Goal: Task Accomplishment & Management: Complete application form

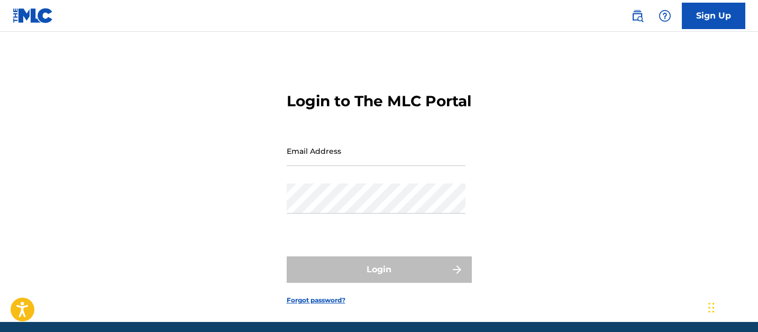
click at [318, 166] on input "Email Address" at bounding box center [376, 151] width 179 height 30
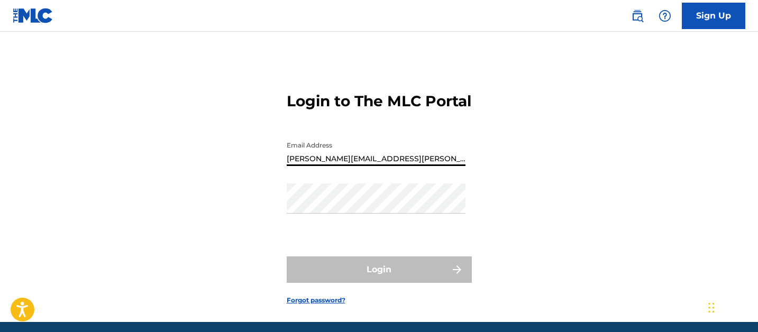
type input "[PERSON_NAME][EMAIL_ADDRESS][PERSON_NAME][DOMAIN_NAME]"
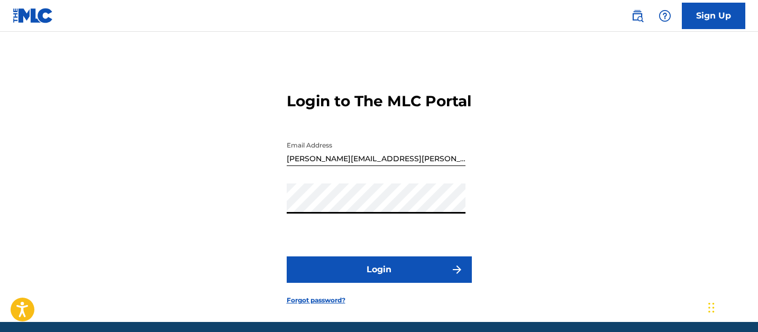
click at [287, 256] on button "Login" at bounding box center [379, 269] width 185 height 26
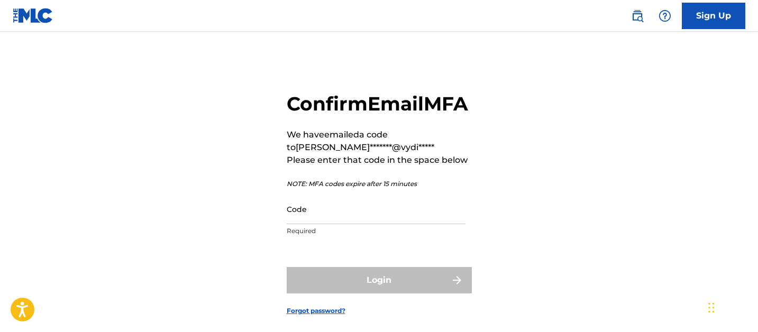
click at [394, 224] on input "Code" at bounding box center [376, 209] width 179 height 30
paste input "310979"
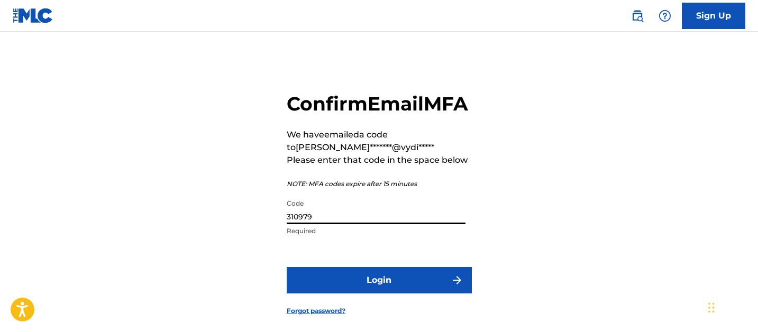
type input "310979"
click at [390, 293] on button "Login" at bounding box center [379, 280] width 185 height 26
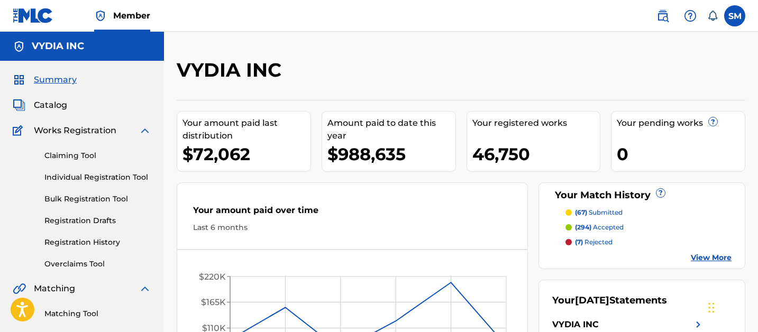
click at [45, 113] on div "Summary Catalog Works Registration Claiming Tool Individual Registration Tool B…" at bounding box center [82, 322] width 164 height 522
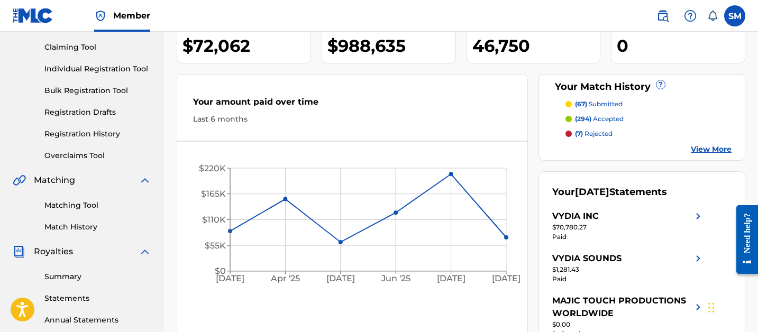
click at [714, 146] on link "View More" at bounding box center [710, 149] width 41 height 11
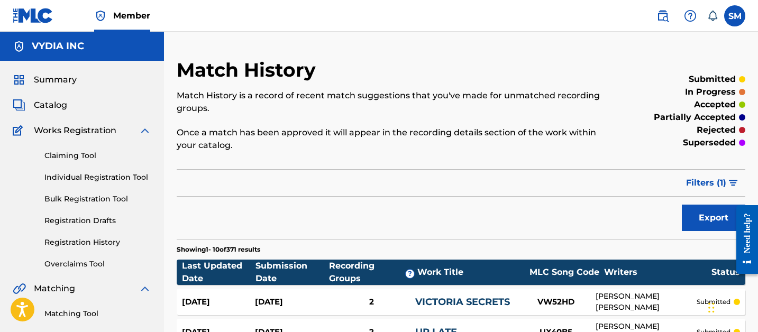
click at [56, 80] on span "Summary" at bounding box center [55, 79] width 43 height 13
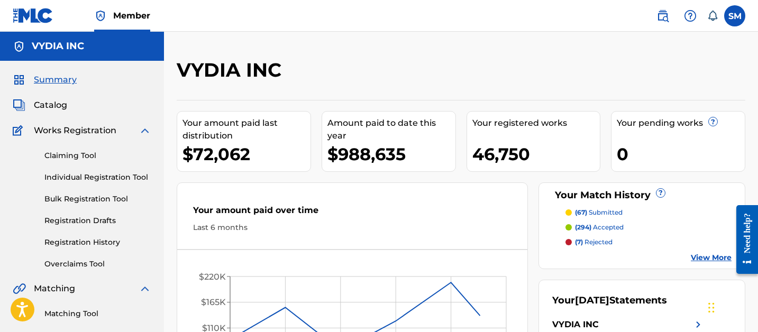
click at [50, 108] on span "Catalog" at bounding box center [50, 105] width 33 height 13
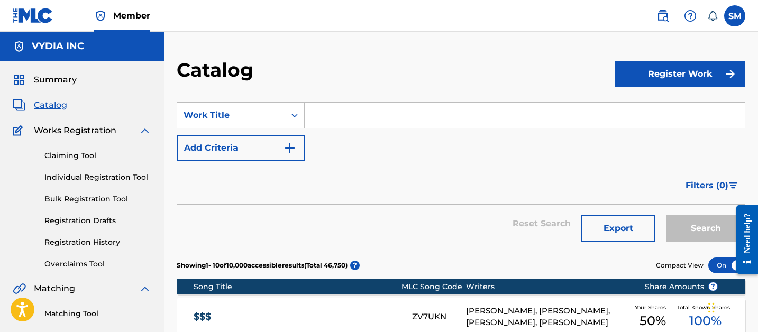
click at [71, 178] on link "Individual Registration Tool" at bounding box center [97, 177] width 107 height 11
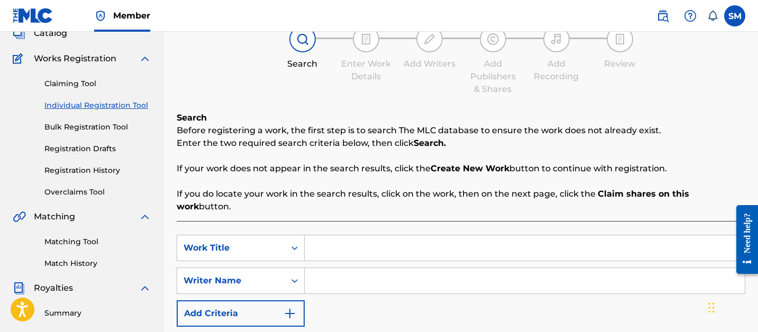
scroll to position [71, 0]
click at [324, 237] on input "Search Form" at bounding box center [525, 248] width 440 height 25
type input "weekend in [GEOGRAPHIC_DATA]"
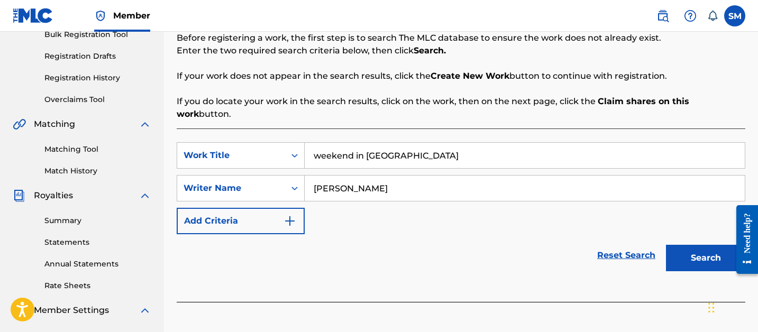
scroll to position [165, 0]
type input "henri velasco"
click at [684, 244] on button "Search" at bounding box center [705, 257] width 79 height 26
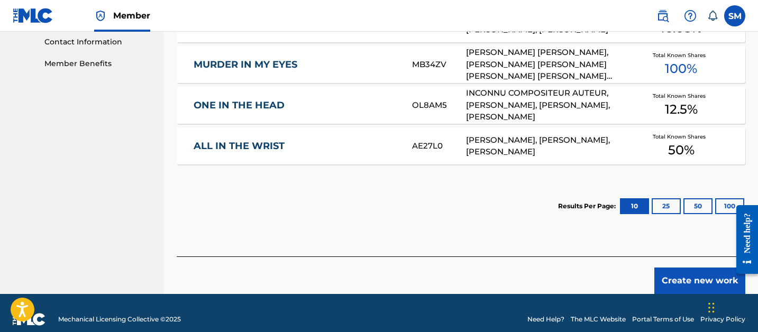
click at [690, 269] on button "Create new work" at bounding box center [699, 281] width 91 height 26
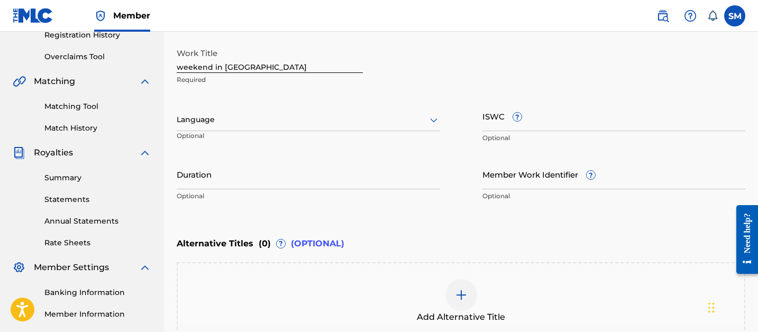
scroll to position [205, 0]
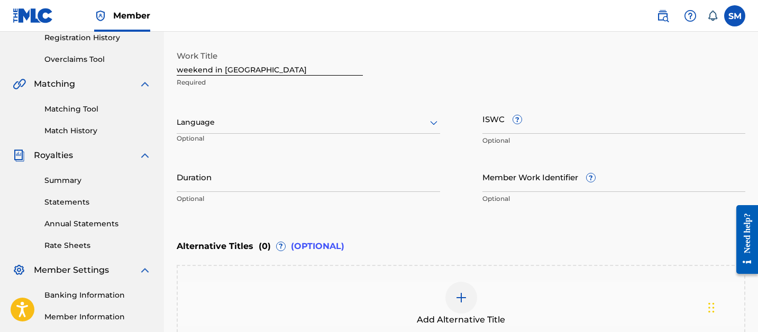
click at [305, 78] on p "Required" at bounding box center [270, 83] width 186 height 10
click at [305, 72] on input "weekend in [GEOGRAPHIC_DATA]" at bounding box center [270, 60] width 186 height 30
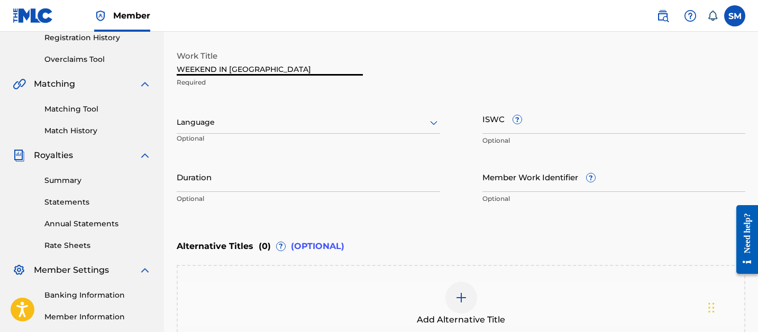
type input "WEEKEND IN [GEOGRAPHIC_DATA]"
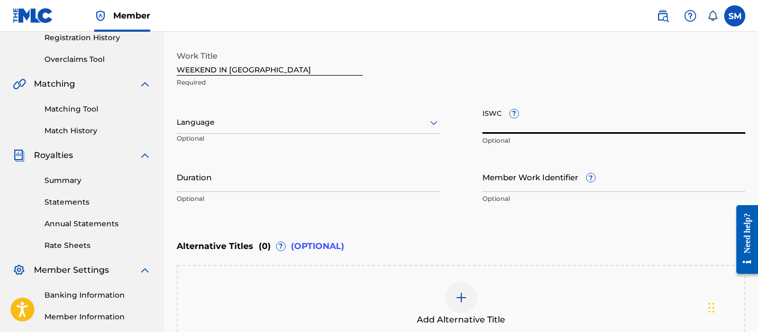
click at [503, 187] on input "Member Work Identifier ?" at bounding box center [613, 177] width 263 height 30
paste input "c53a297b757554b7"
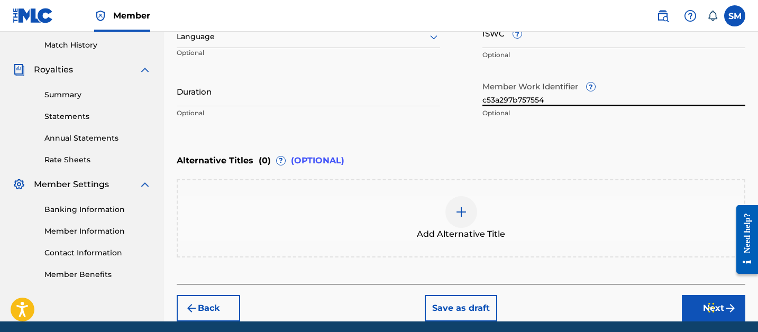
scroll to position [330, 0]
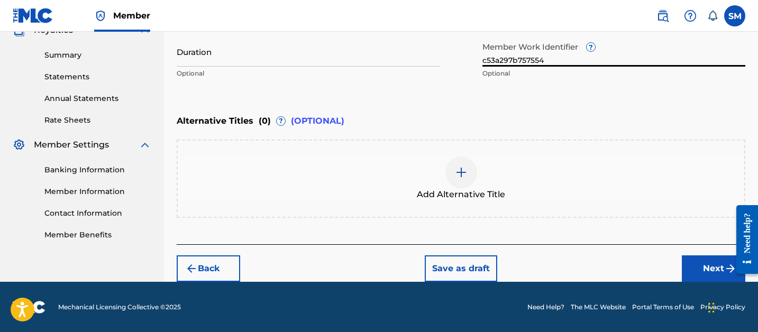
type input "c53a297b757554"
click at [707, 270] on button "Next" at bounding box center [712, 268] width 63 height 26
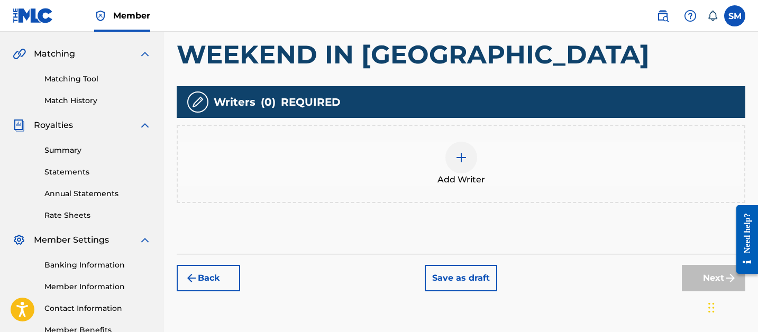
scroll to position [260, 0]
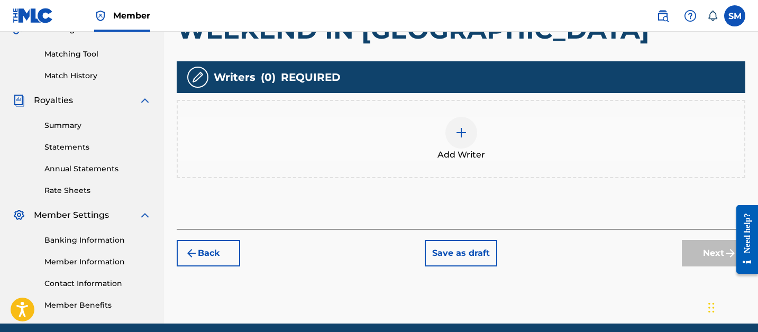
click at [469, 134] on div at bounding box center [461, 133] width 32 height 32
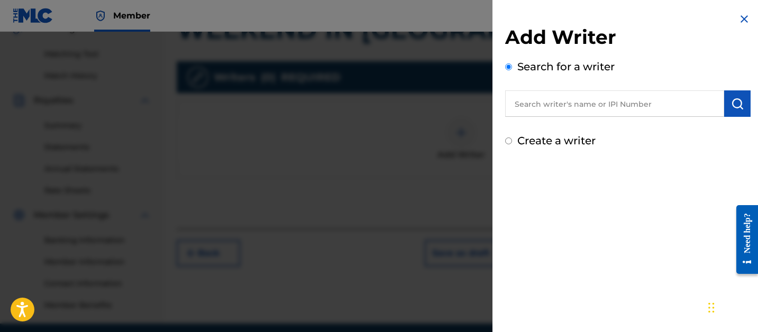
click at [541, 103] on input "text" at bounding box center [614, 103] width 219 height 26
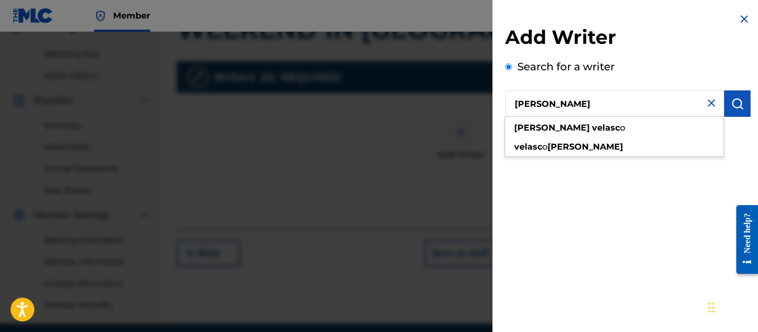
type input "HENRI VELASCO"
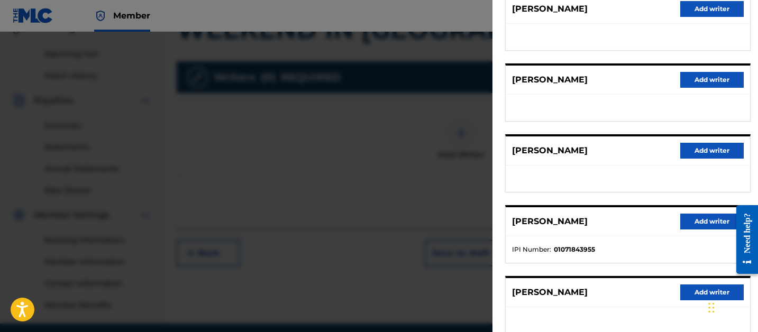
scroll to position [216, 0]
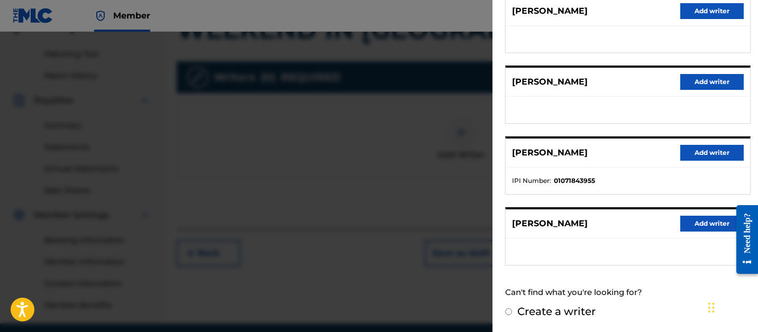
click at [698, 148] on button "Add writer" at bounding box center [711, 153] width 63 height 16
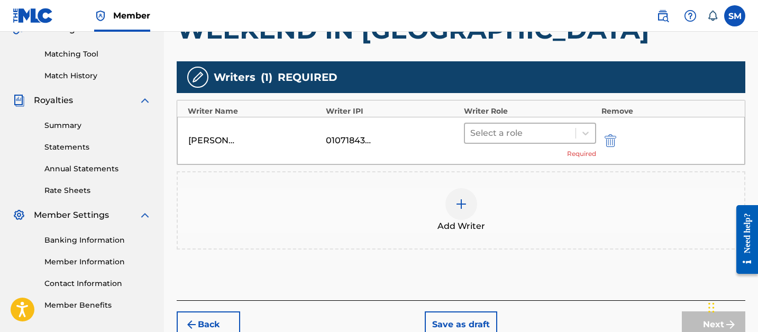
click at [518, 132] on div at bounding box center [520, 133] width 100 height 15
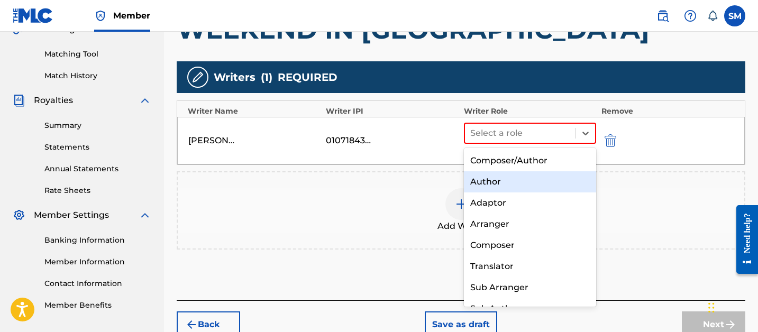
click at [514, 158] on div "Composer/Author" at bounding box center [530, 160] width 132 height 21
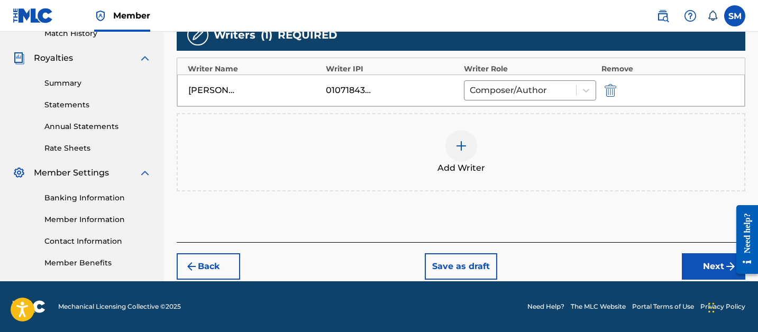
click at [699, 267] on button "Next" at bounding box center [712, 266] width 63 height 26
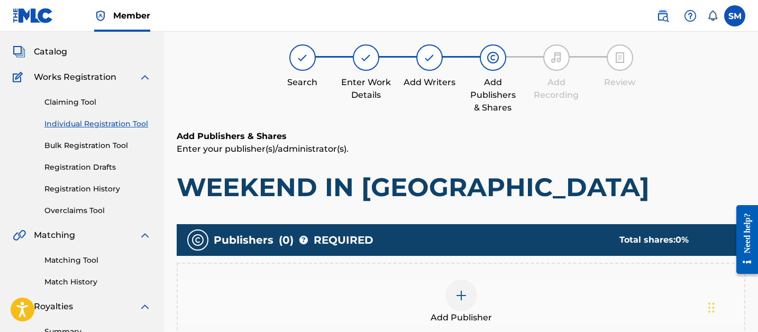
scroll to position [72, 0]
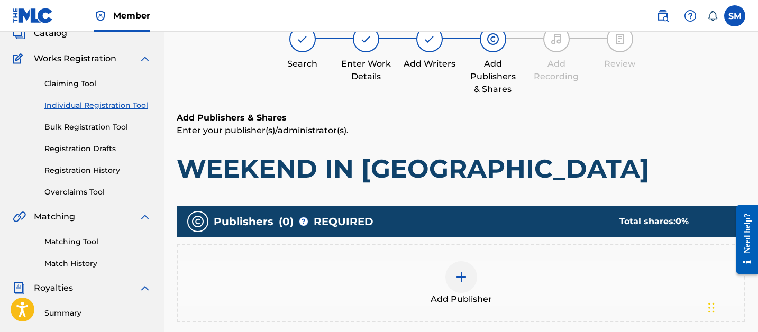
click at [459, 281] on img at bounding box center [461, 277] width 13 height 13
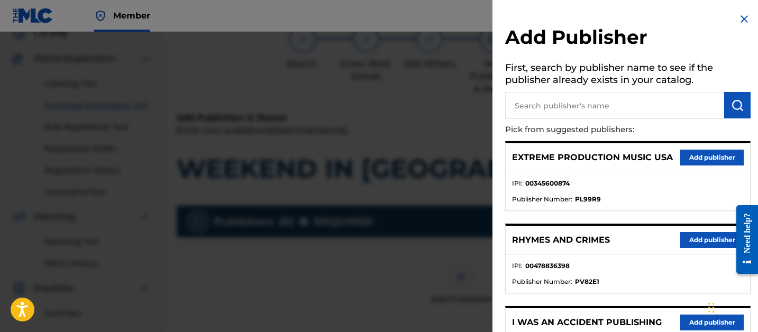
click at [601, 106] on input "text" at bounding box center [614, 105] width 219 height 26
type input "HOOPS V"
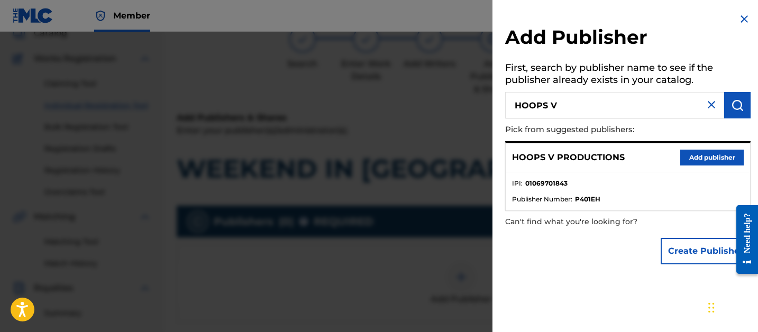
click at [690, 151] on button "Add publisher" at bounding box center [711, 158] width 63 height 16
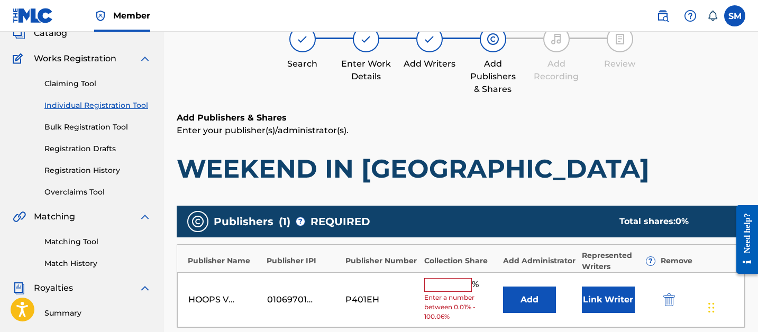
click at [536, 294] on button "Add" at bounding box center [529, 300] width 53 height 26
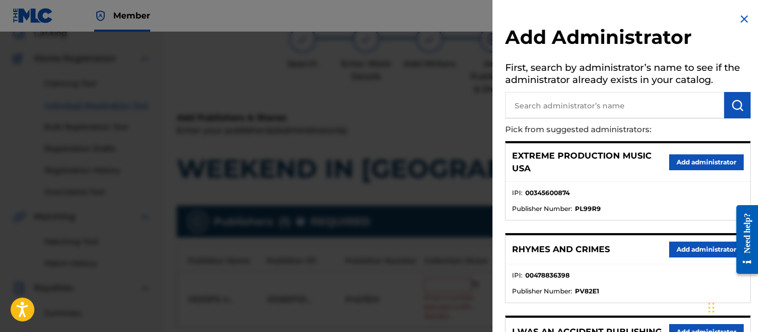
click at [608, 109] on input "text" at bounding box center [614, 105] width 219 height 26
type input "SONGS OF VYD"
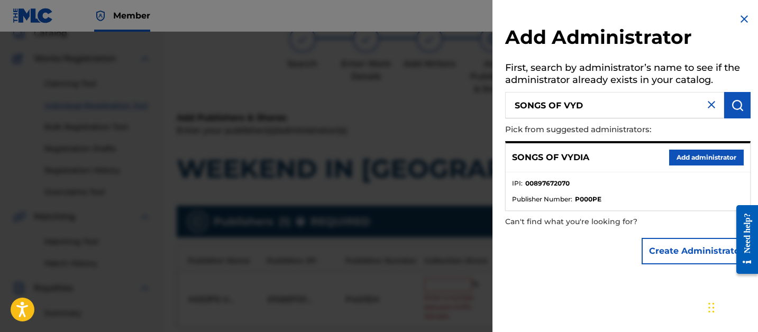
click at [688, 153] on button "Add administrator" at bounding box center [706, 158] width 75 height 16
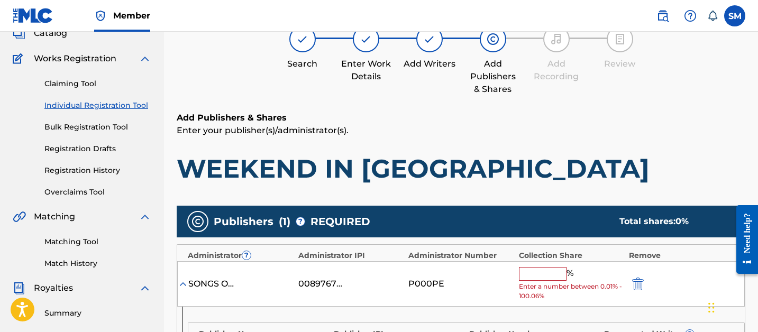
click at [529, 275] on input "text" at bounding box center [543, 274] width 48 height 14
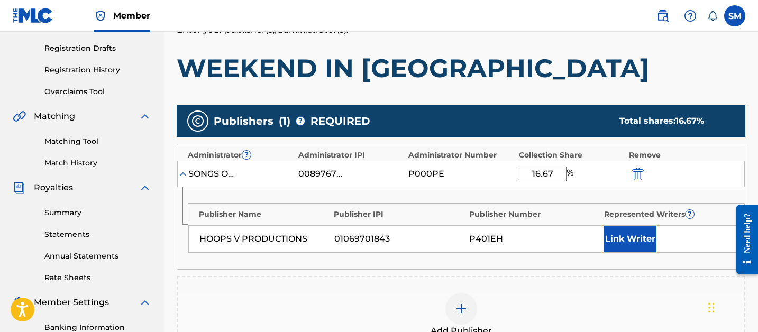
scroll to position [184, 0]
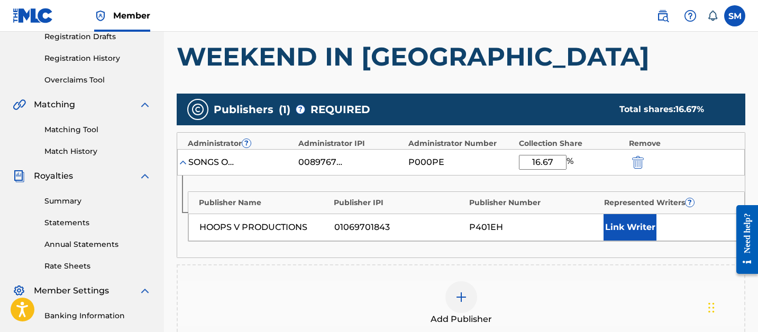
type input "16.67"
click at [620, 229] on button "Link Writer" at bounding box center [629, 227] width 53 height 26
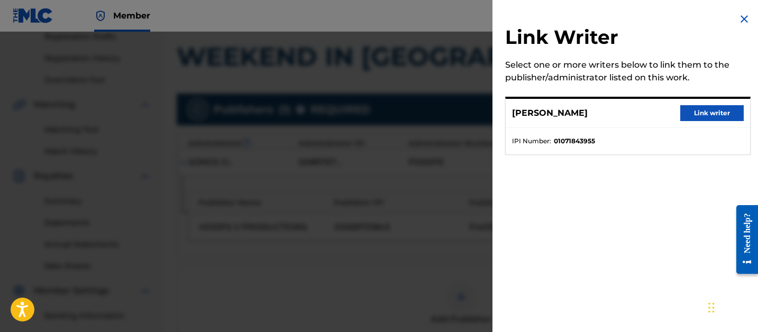
click at [706, 122] on div "HENRI VELASCO Link writer" at bounding box center [627, 113] width 244 height 29
click at [706, 111] on button "Link writer" at bounding box center [711, 113] width 63 height 16
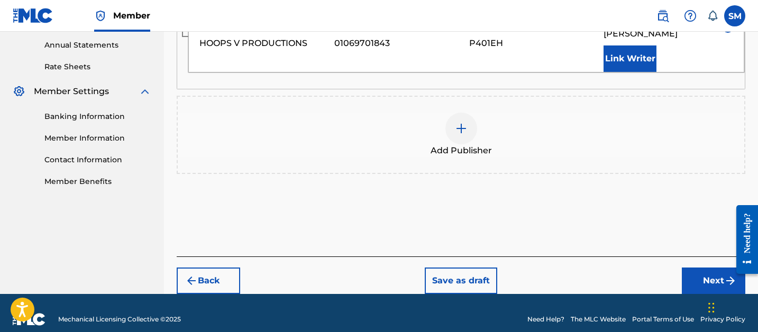
click at [712, 268] on button "Next" at bounding box center [712, 281] width 63 height 26
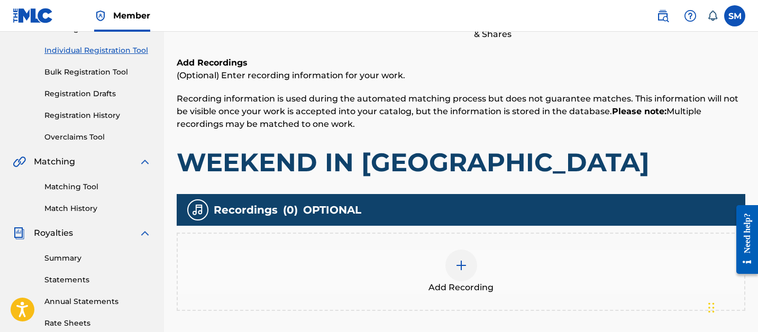
scroll to position [163, 0]
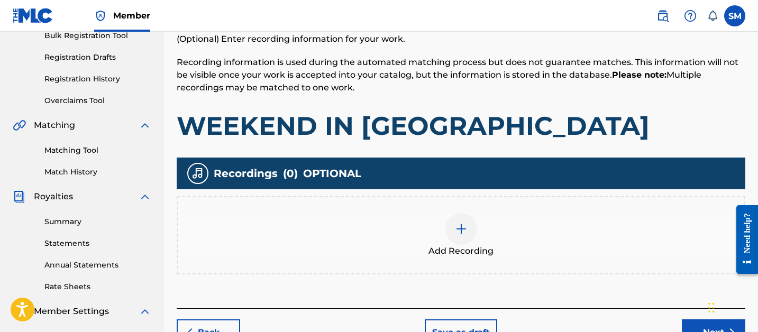
click at [447, 239] on div "Add Recording" at bounding box center [461, 235] width 566 height 44
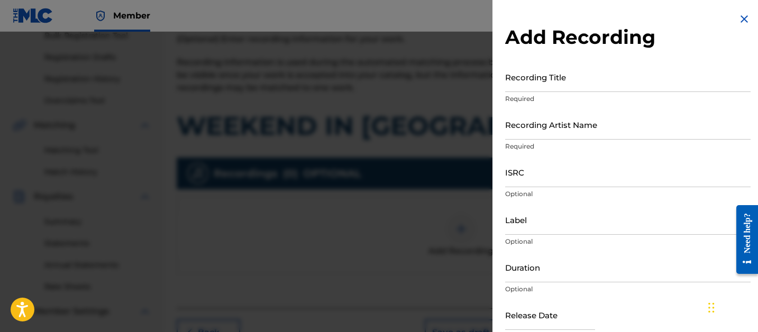
click at [527, 86] on input "Recording Title" at bounding box center [627, 77] width 245 height 30
type input "WEEKEND IN [GEOGRAPHIC_DATA]"
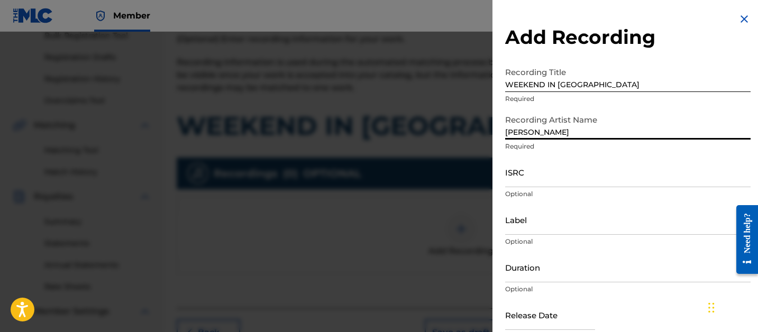
type input "[PERSON_NAME]"
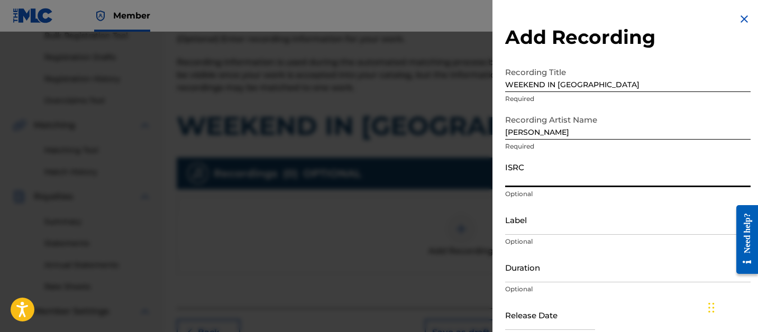
paste input "USUYG1747635"
type input "USUYG1747635"
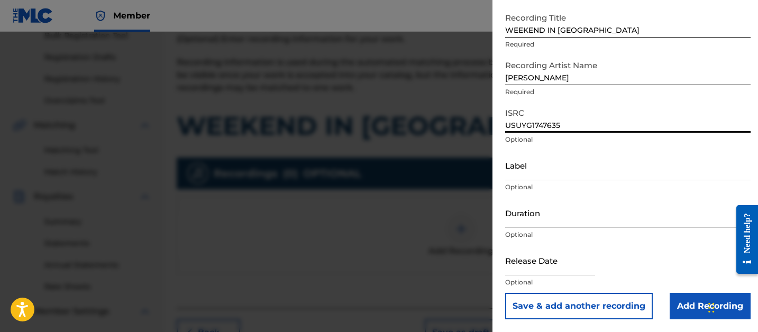
click at [688, 311] on input "Add Recording" at bounding box center [709, 306] width 81 height 26
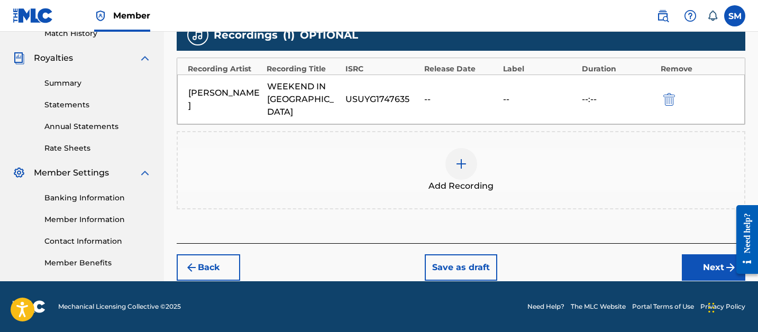
click at [700, 254] on button "Next" at bounding box center [712, 267] width 63 height 26
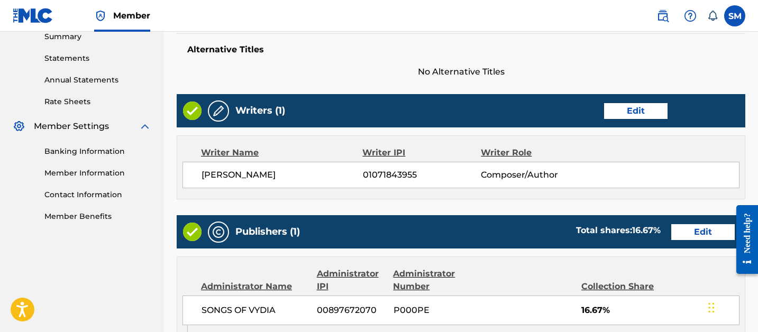
scroll to position [643, 0]
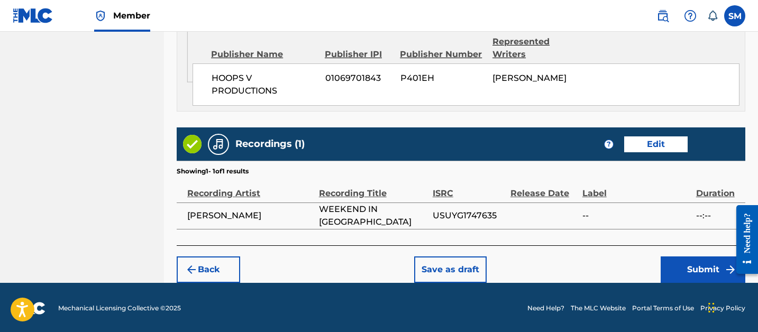
click at [679, 268] on button "Submit" at bounding box center [702, 269] width 85 height 26
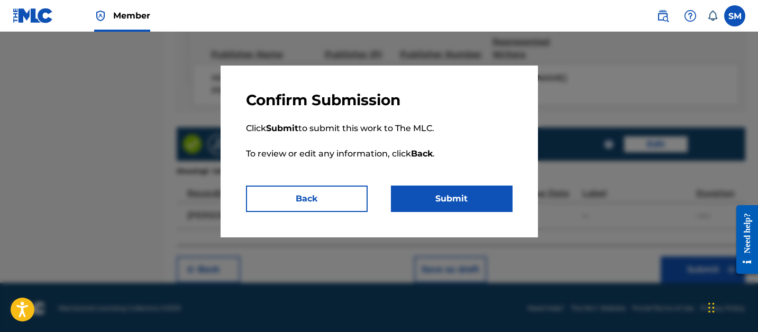
click at [442, 191] on button "Submit" at bounding box center [452, 199] width 122 height 26
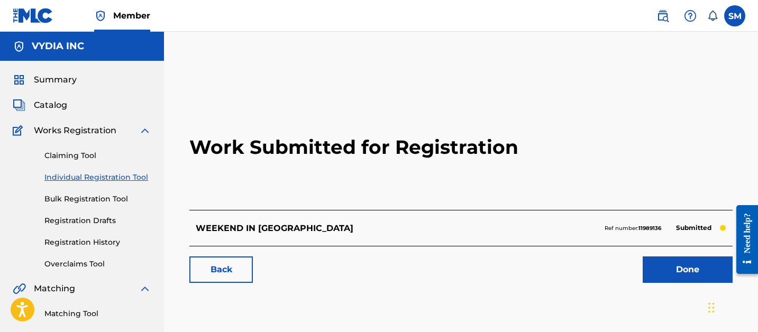
click at [696, 261] on link "Done" at bounding box center [687, 269] width 90 height 26
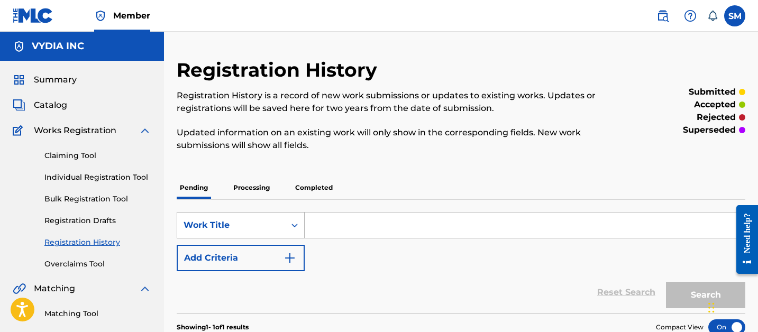
scroll to position [64, 0]
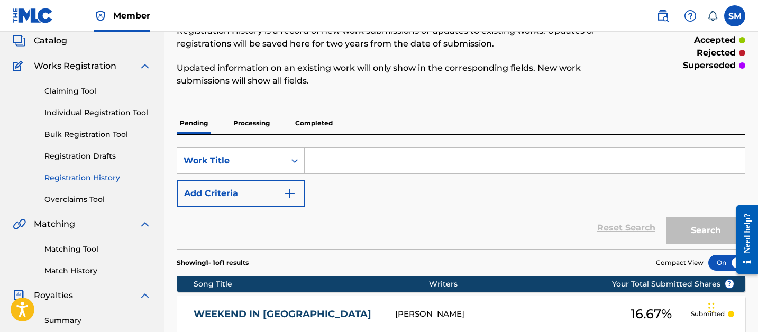
click at [86, 116] on link "Individual Registration Tool" at bounding box center [97, 112] width 107 height 11
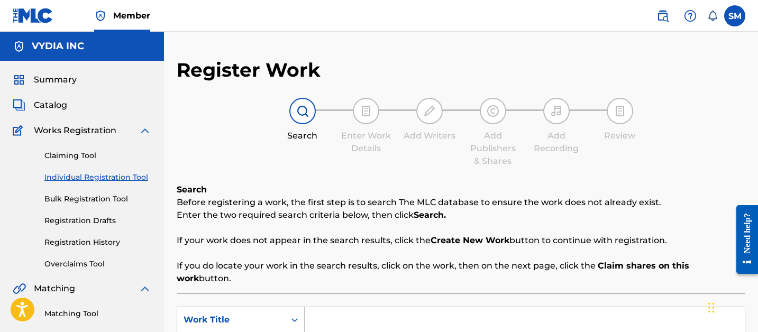
click at [337, 313] on input "Search Form" at bounding box center [525, 319] width 440 height 25
type input "STREETS"
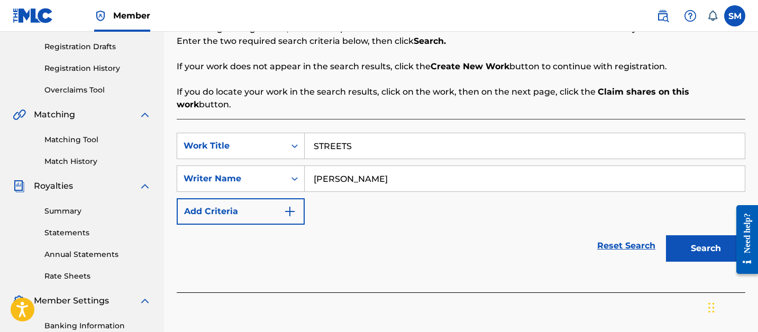
type input "HENRI VELASCO"
click at [666, 235] on button "Search" at bounding box center [705, 248] width 79 height 26
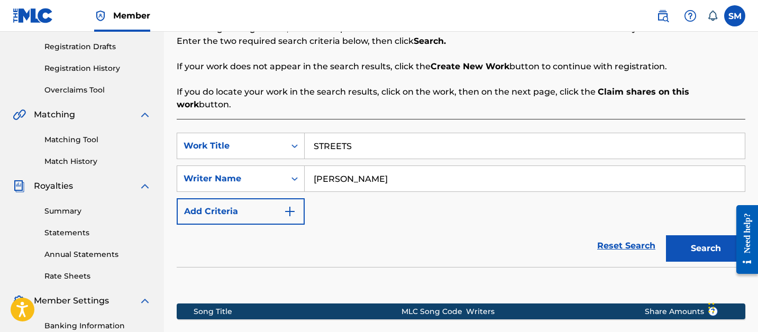
scroll to position [305, 0]
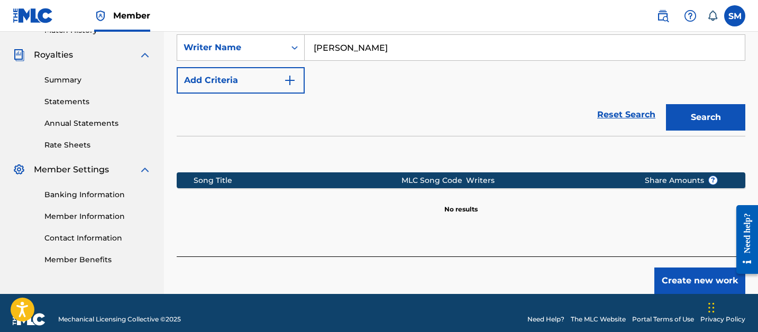
click at [690, 268] on button "Create new work" at bounding box center [699, 281] width 91 height 26
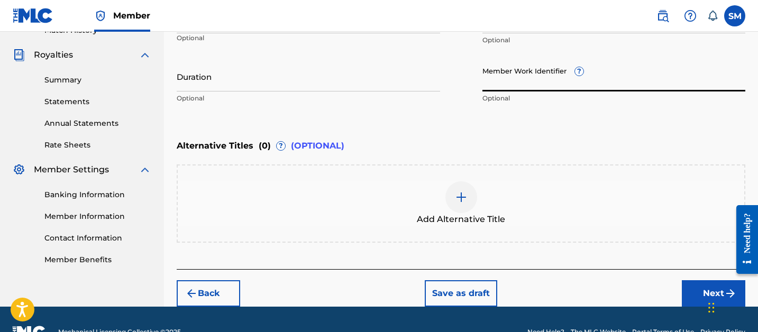
click at [512, 83] on input "Member Work Identifier ?" at bounding box center [613, 76] width 263 height 30
paste input "d011e53c80e3deab"
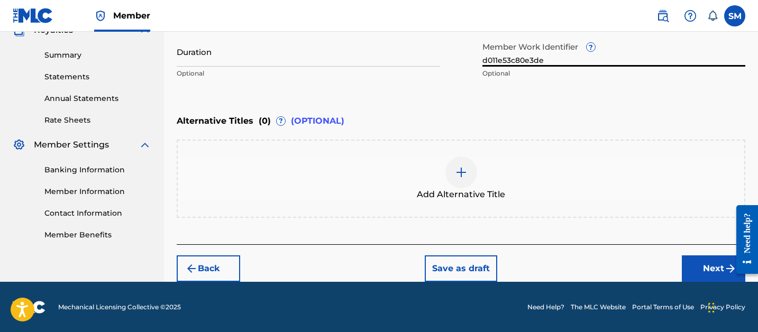
type input "d011e53c80e3de"
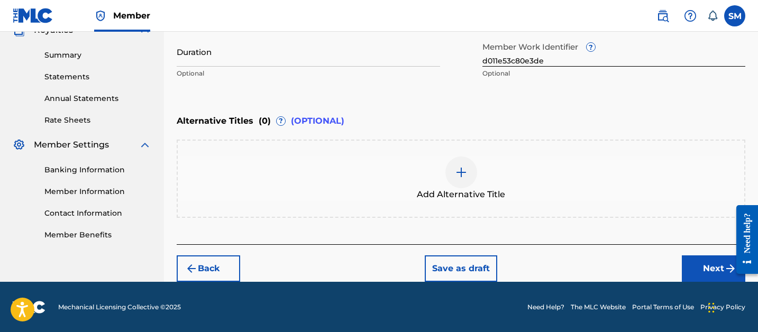
click at [703, 269] on button "Next" at bounding box center [712, 268] width 63 height 26
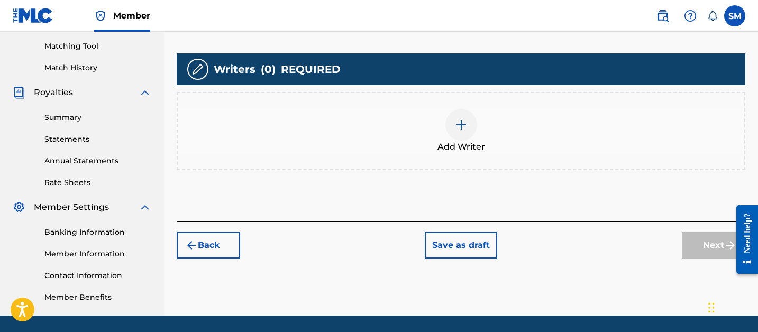
scroll to position [287, 0]
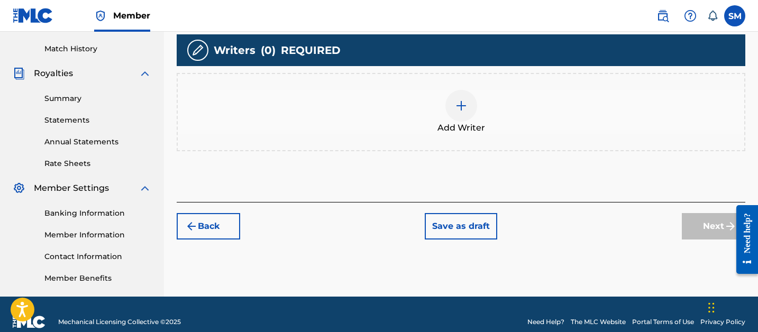
click at [464, 115] on div at bounding box center [461, 106] width 32 height 32
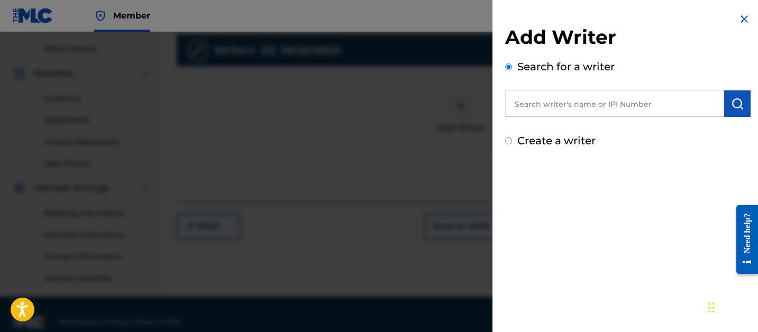
click at [581, 104] on input "text" at bounding box center [614, 103] width 219 height 26
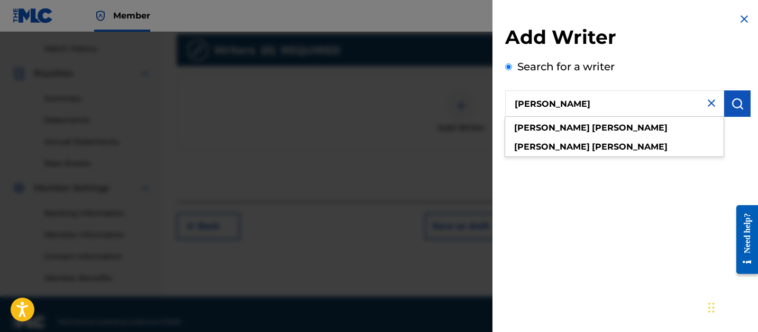
type input "henri velasco"
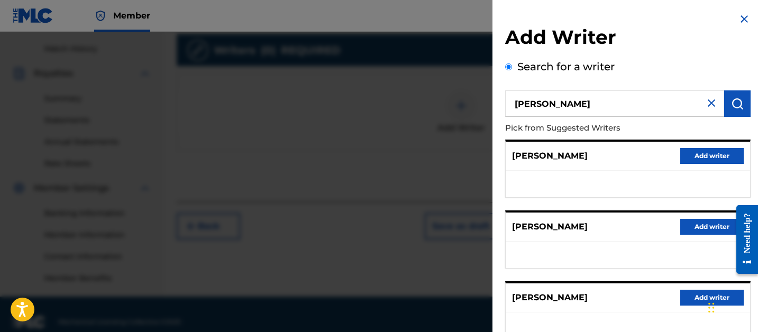
scroll to position [216, 0]
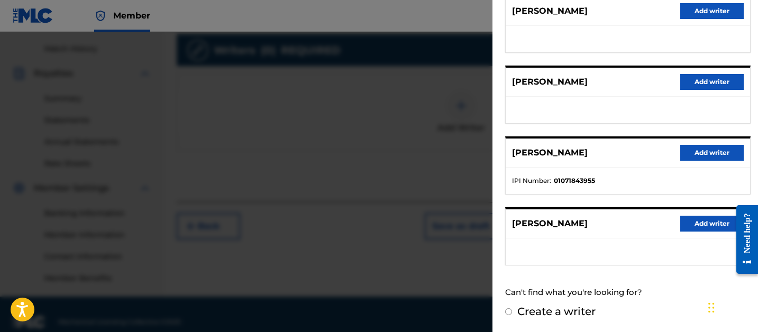
click at [696, 154] on button "Add writer" at bounding box center [711, 153] width 63 height 16
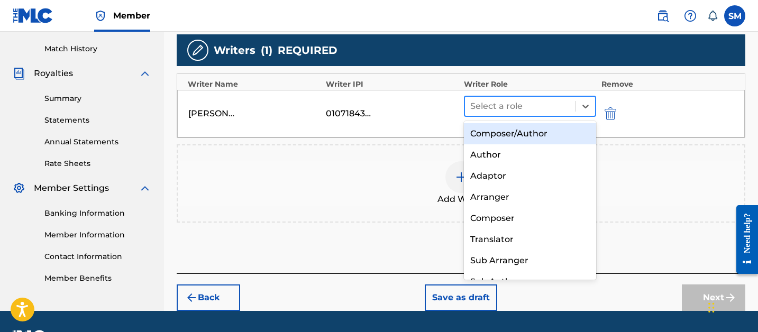
click at [545, 110] on div at bounding box center [520, 106] width 100 height 15
click at [532, 133] on div "Composer/Author" at bounding box center [530, 133] width 132 height 21
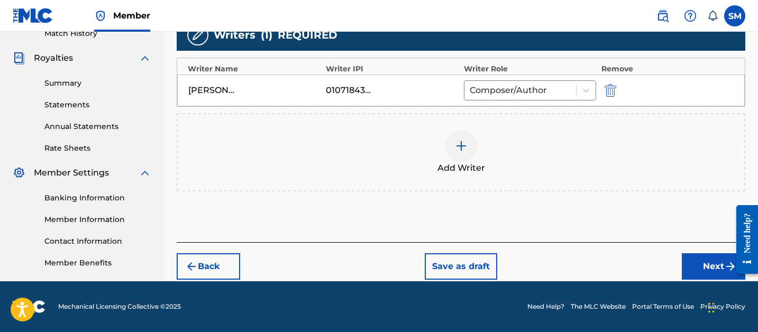
click at [712, 265] on button "Next" at bounding box center [712, 266] width 63 height 26
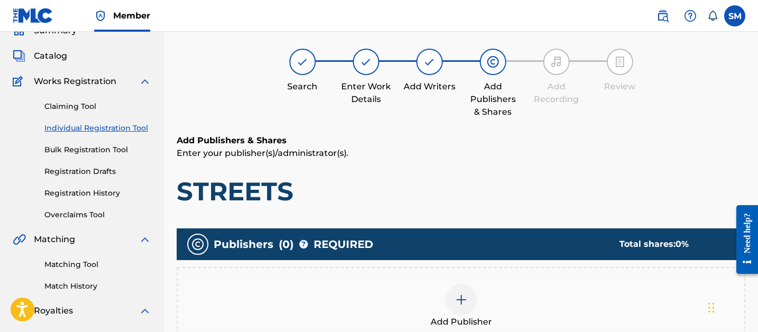
scroll to position [48, 0]
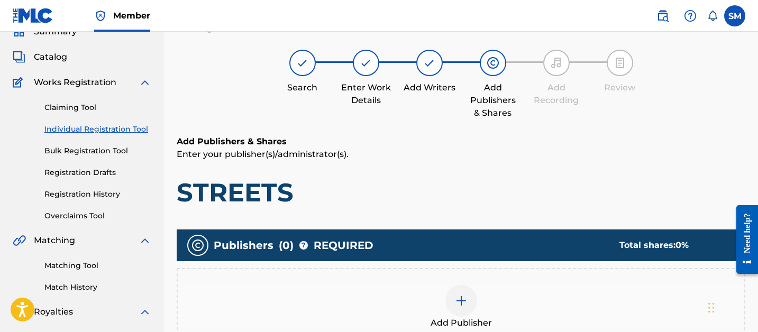
click at [466, 296] on img at bounding box center [461, 300] width 13 height 13
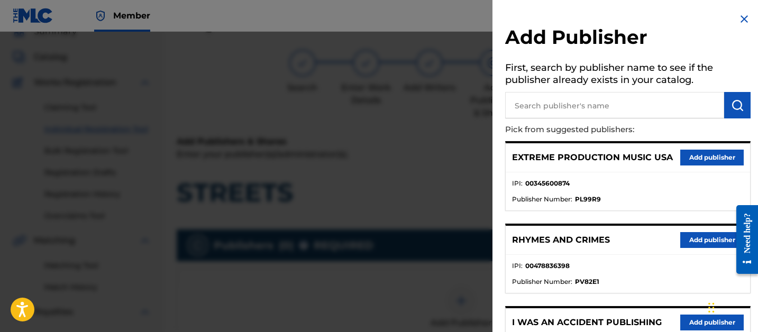
click at [611, 105] on input "text" at bounding box center [614, 105] width 219 height 26
type input "b"
type input "hoops v"
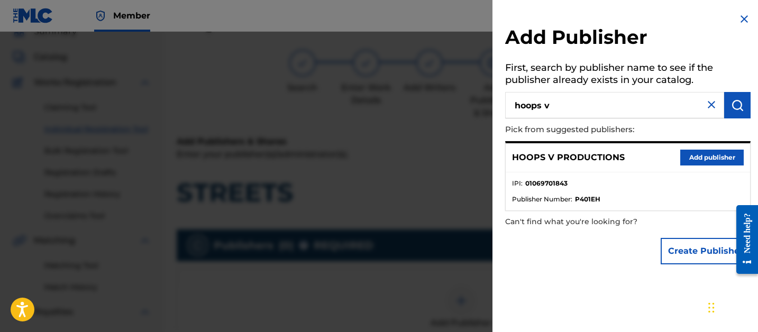
click at [711, 152] on button "Add publisher" at bounding box center [711, 158] width 63 height 16
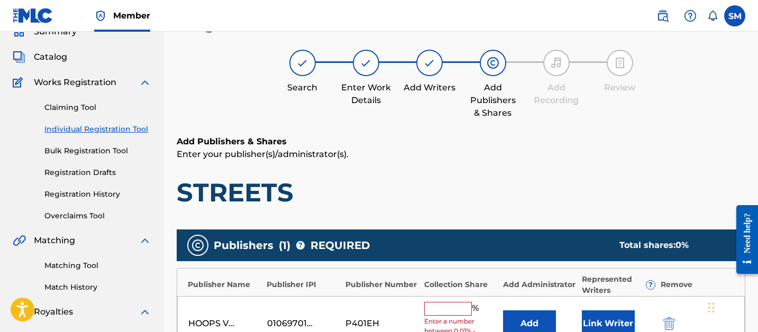
scroll to position [145, 0]
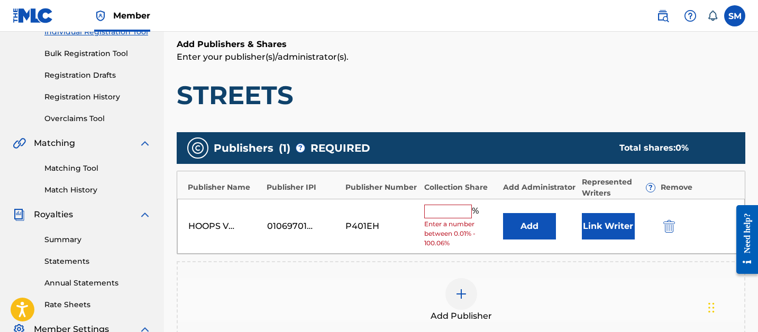
click at [537, 226] on button "Add" at bounding box center [529, 226] width 53 height 26
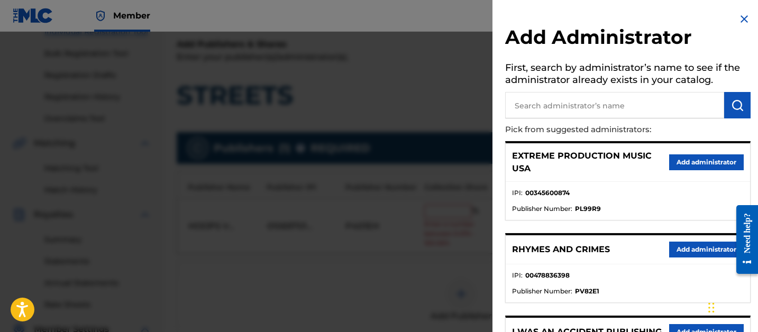
click at [650, 104] on input "text" at bounding box center [614, 105] width 219 height 26
type input "songs of vydia"
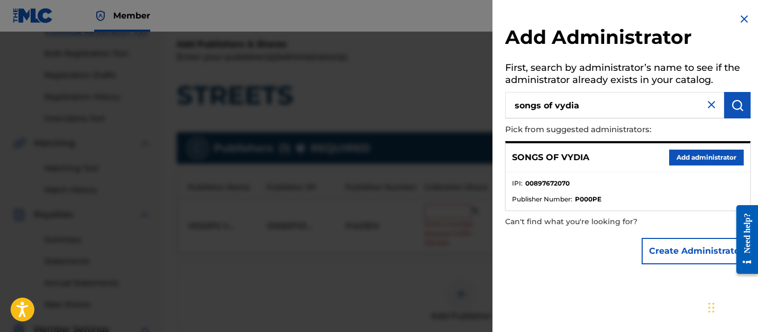
click at [711, 158] on button "Add administrator" at bounding box center [706, 158] width 75 height 16
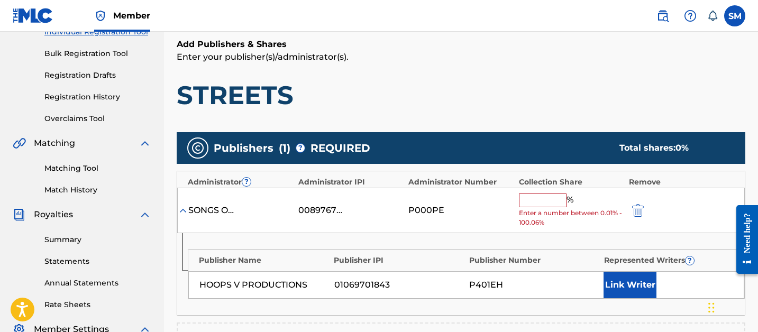
click at [535, 203] on input "text" at bounding box center [543, 200] width 48 height 14
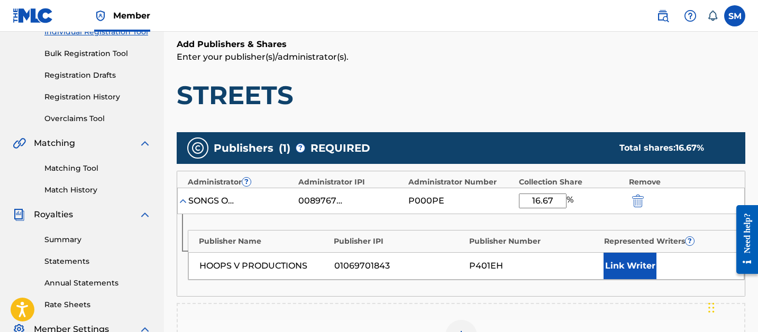
type input "16.67"
click at [649, 269] on button "Link Writer" at bounding box center [629, 266] width 53 height 26
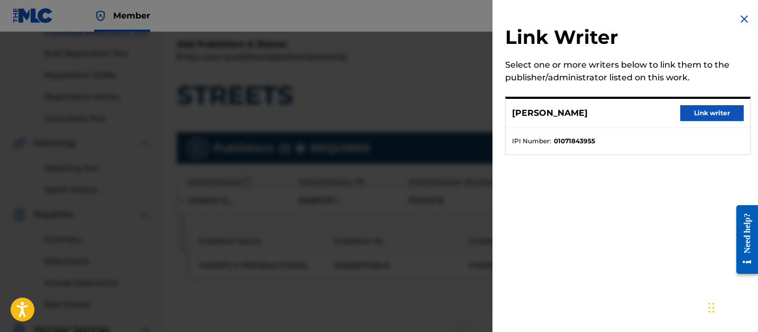
click at [725, 114] on button "Link writer" at bounding box center [711, 113] width 63 height 16
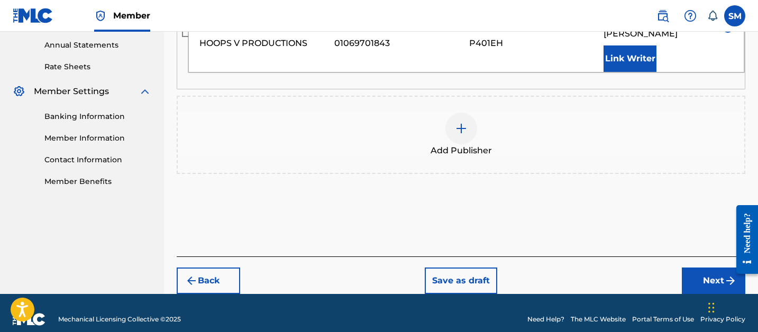
click at [702, 268] on button "Next" at bounding box center [712, 281] width 63 height 26
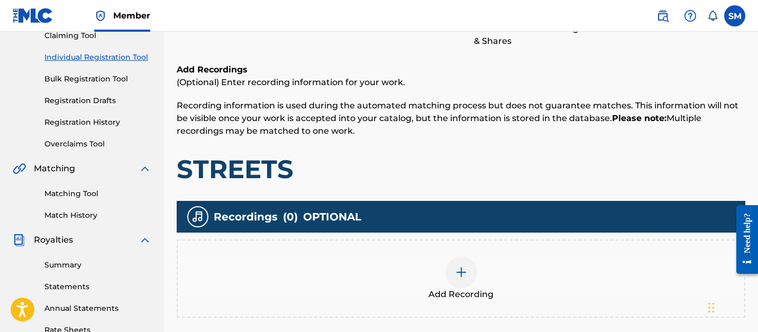
scroll to position [134, 0]
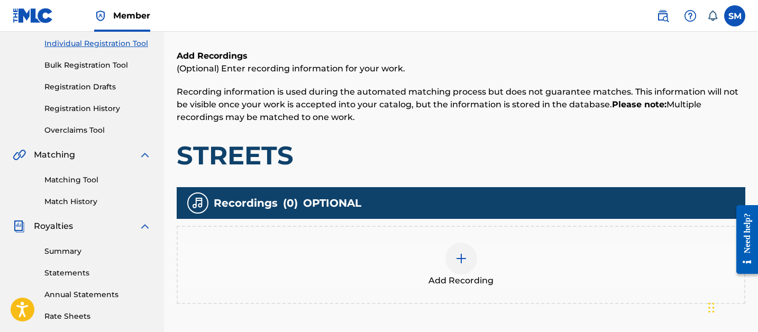
click at [475, 248] on div "Add Recording" at bounding box center [461, 265] width 566 height 44
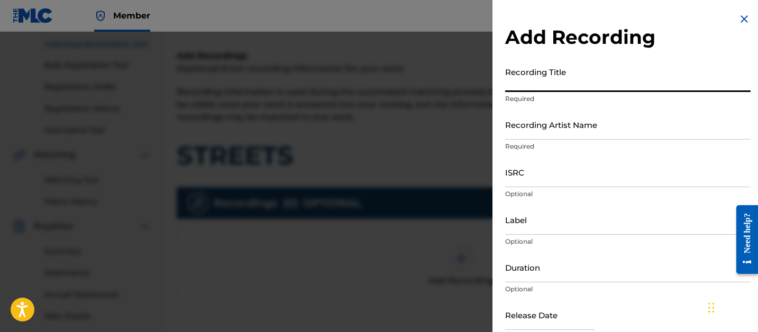
click at [587, 85] on input "Recording Title" at bounding box center [627, 77] width 245 height 30
paste input "RJMrLA"
click at [540, 87] on input "STREETS RJMrLA" at bounding box center [627, 77] width 245 height 30
type input "STREETS"
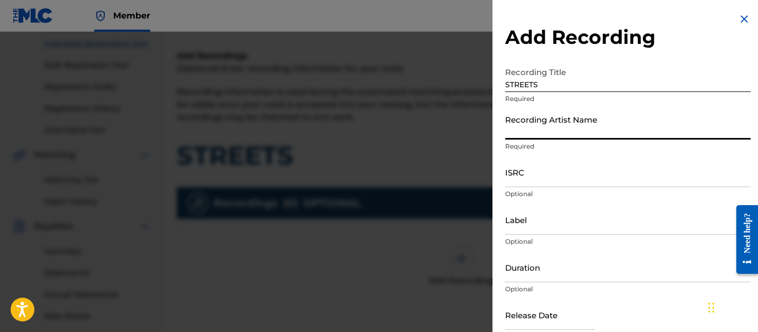
paste input "RJMrLA"
type input "RJMrLA"
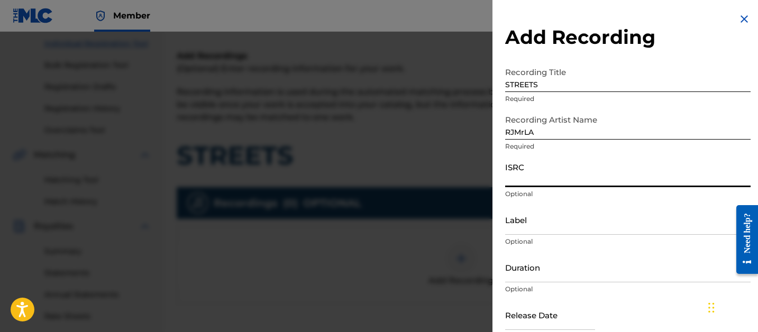
paste input "USUYG1733518"
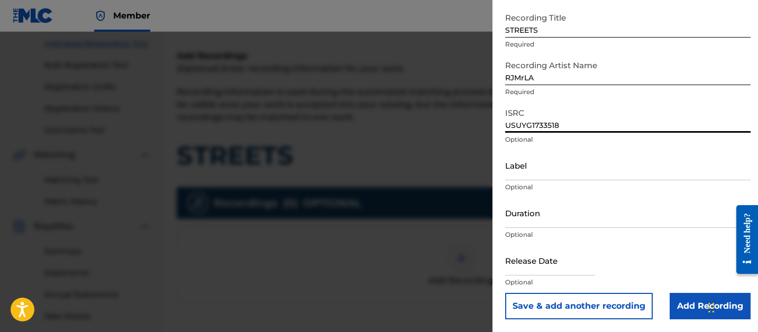
type input "USUYG1733518"
click at [686, 301] on input "Add Recording" at bounding box center [709, 306] width 81 height 26
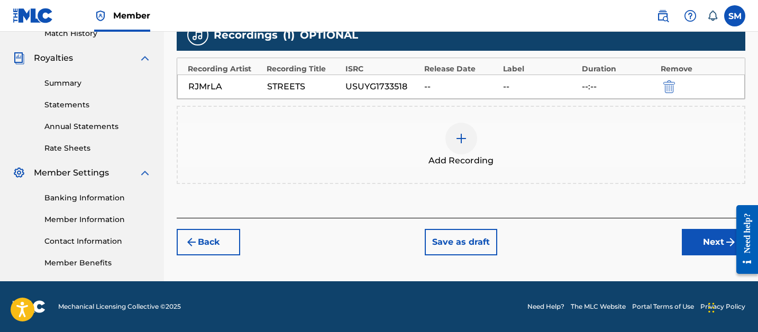
click at [705, 254] on button "Next" at bounding box center [712, 242] width 63 height 26
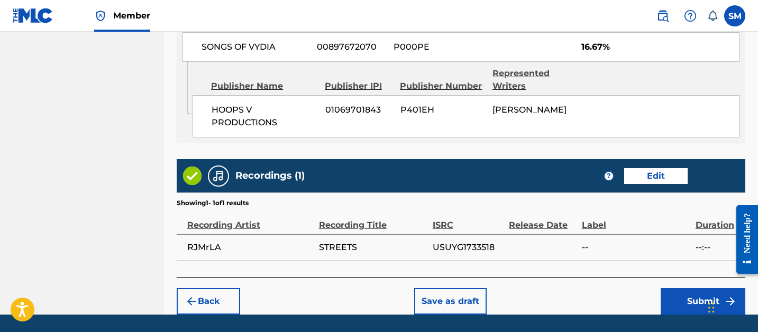
scroll to position [643, 0]
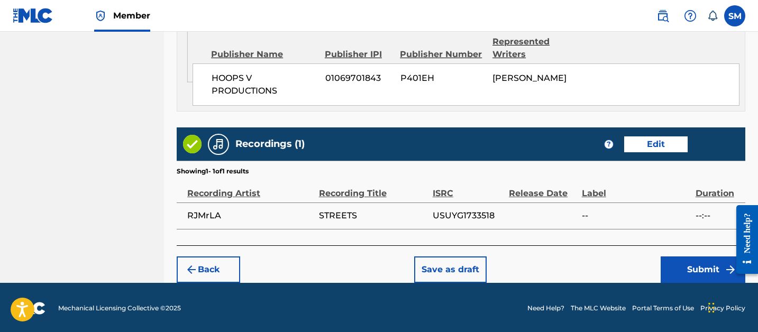
click at [691, 268] on button "Submit" at bounding box center [702, 269] width 85 height 26
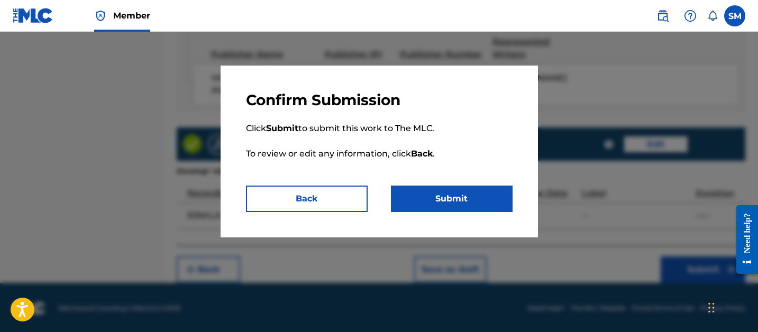
click at [456, 206] on button "Submit" at bounding box center [452, 199] width 122 height 26
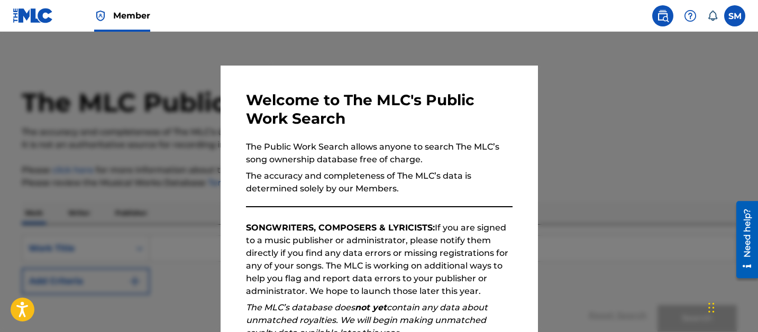
click at [106, 149] on div at bounding box center [379, 198] width 758 height 332
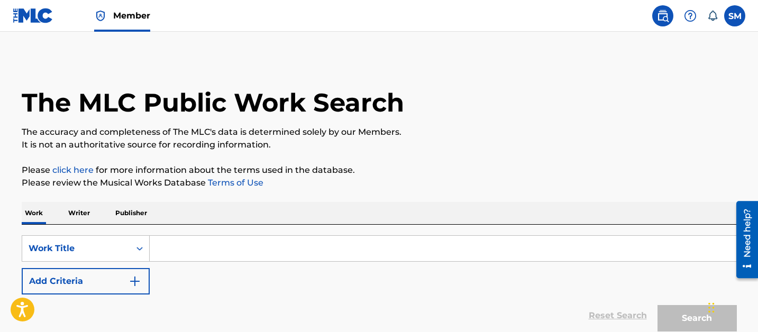
click at [185, 255] on input "Search Form" at bounding box center [443, 248] width 586 height 25
paste input "Weekend in [GEOGRAPHIC_DATA]"
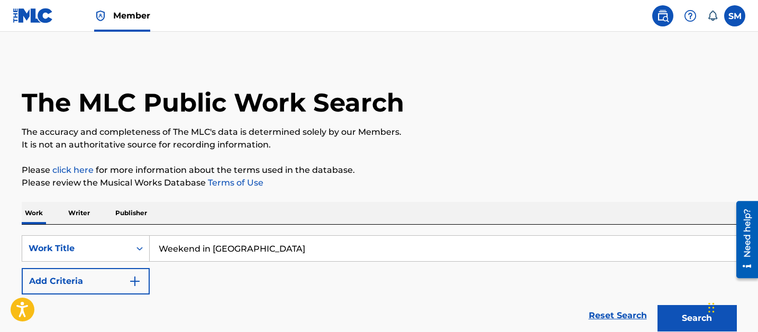
click at [657, 305] on button "Search" at bounding box center [696, 318] width 79 height 26
drag, startPoint x: 176, startPoint y: 252, endPoint x: 111, endPoint y: 233, distance: 67.6
click at [111, 233] on div "SearchWithCriteriae1397edf-bae6-490c-8847-9fd17c35b7b1 Work Title Weekend in [G…" at bounding box center [379, 281] width 715 height 112
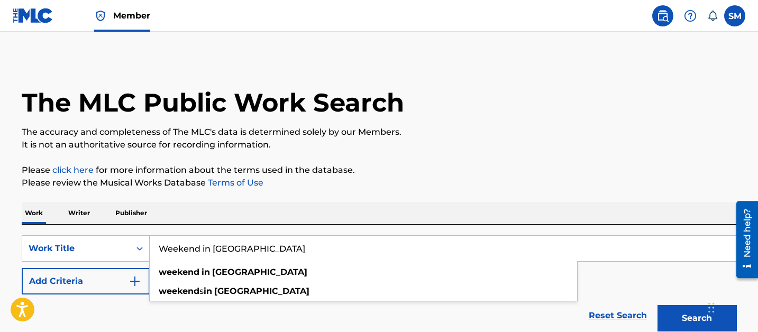
type input "Weekend in [GEOGRAPHIC_DATA]"
click at [657, 305] on button "Search" at bounding box center [696, 318] width 79 height 26
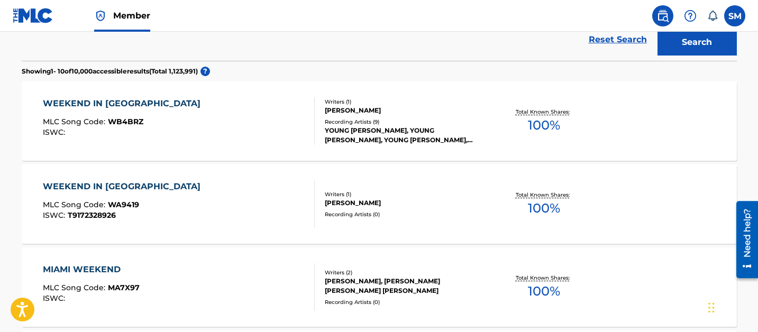
scroll to position [200, 0]
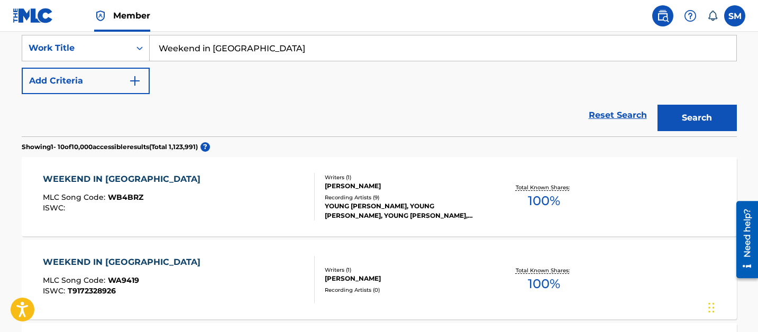
click at [109, 88] on button "Add Criteria" at bounding box center [86, 81] width 128 height 26
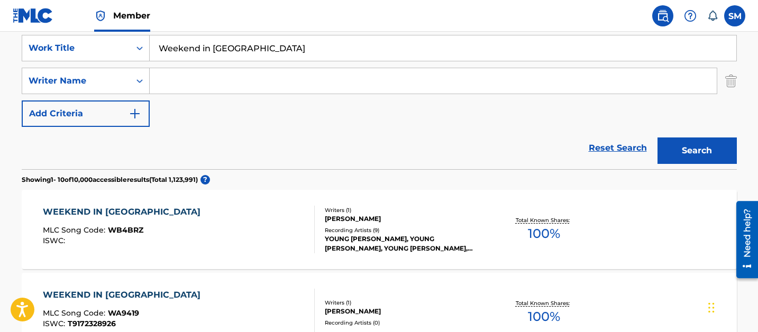
click at [229, 80] on input "Search Form" at bounding box center [433, 80] width 567 height 25
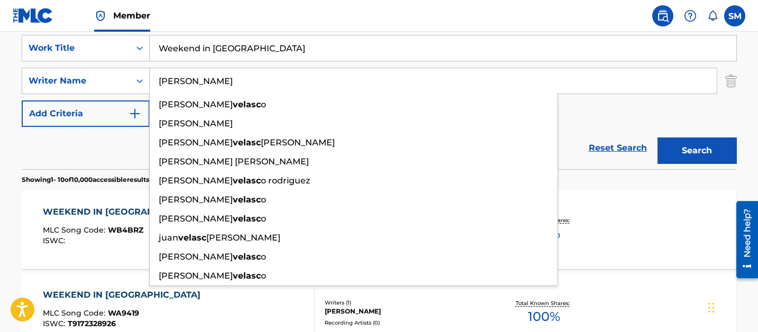
type input "[PERSON_NAME]"
click at [657, 137] on button "Search" at bounding box center [696, 150] width 79 height 26
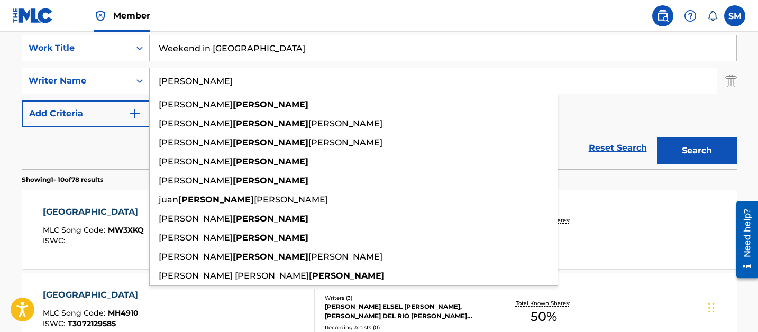
click at [226, 59] on input "Weekend in [GEOGRAPHIC_DATA]" at bounding box center [443, 47] width 586 height 25
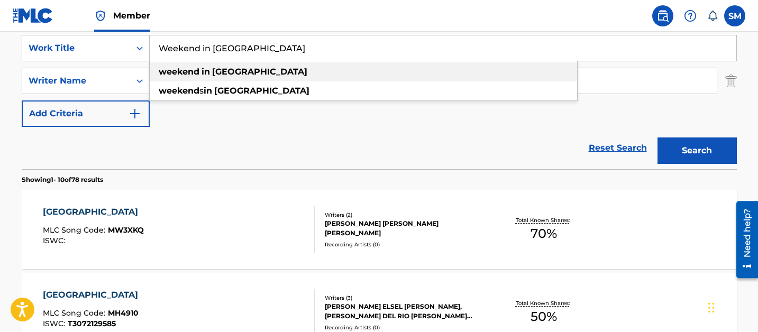
click at [216, 98] on div "weekend s in [GEOGRAPHIC_DATA]" at bounding box center [363, 90] width 427 height 19
type input "weekends in [GEOGRAPHIC_DATA]"
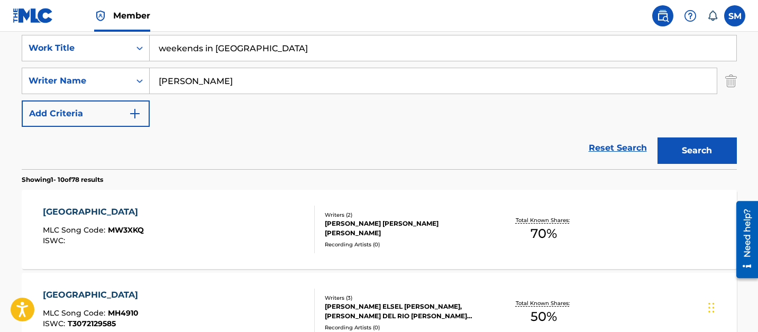
click at [222, 91] on input "[PERSON_NAME]" at bounding box center [433, 80] width 567 height 25
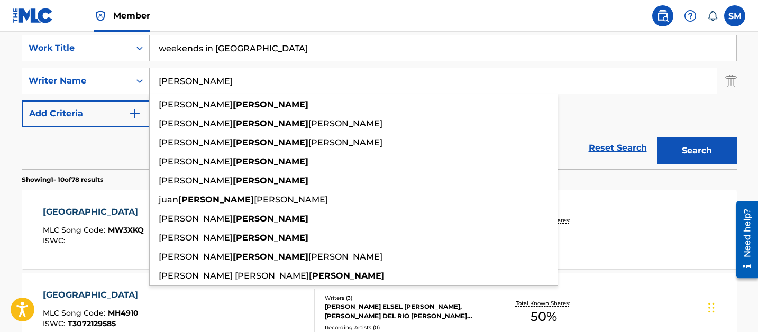
click at [222, 86] on input "[PERSON_NAME]" at bounding box center [433, 80] width 567 height 25
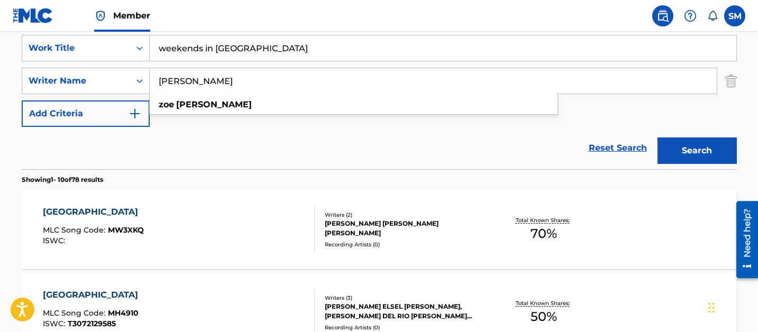
type input "[PERSON_NAME]"
click at [199, 49] on input "weekends in [GEOGRAPHIC_DATA]" at bounding box center [443, 47] width 586 height 25
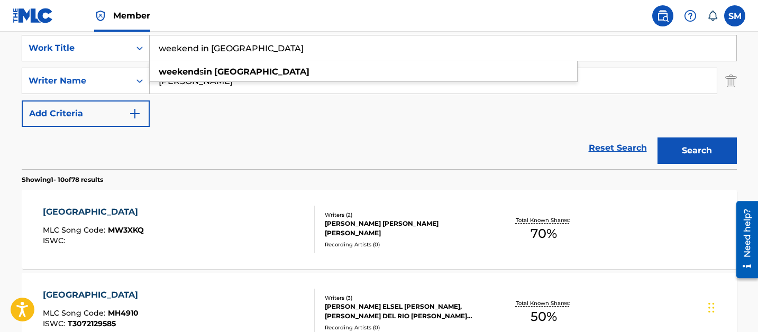
type input "weekend in [GEOGRAPHIC_DATA]"
click at [657, 137] on button "Search" at bounding box center [696, 150] width 79 height 26
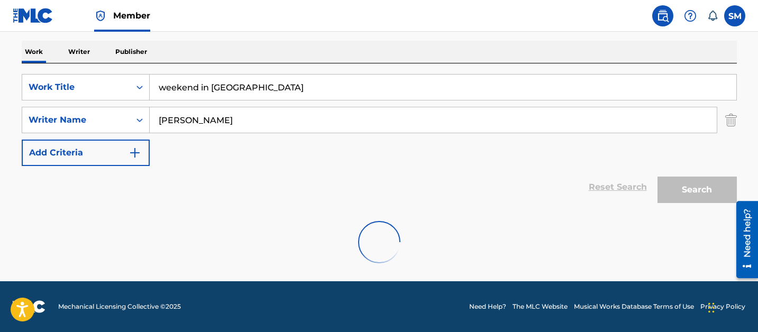
scroll to position [127, 0]
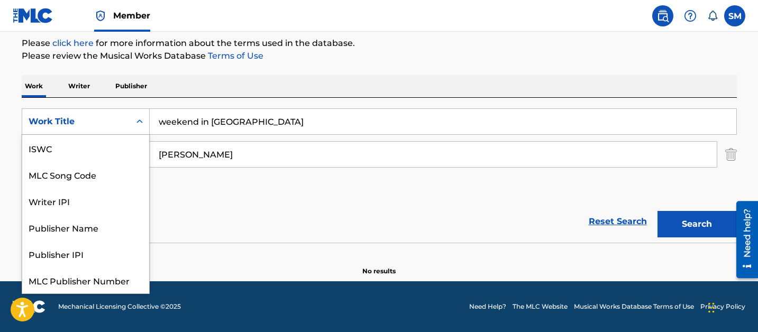
click at [134, 118] on icon "Search Form" at bounding box center [139, 121] width 11 height 11
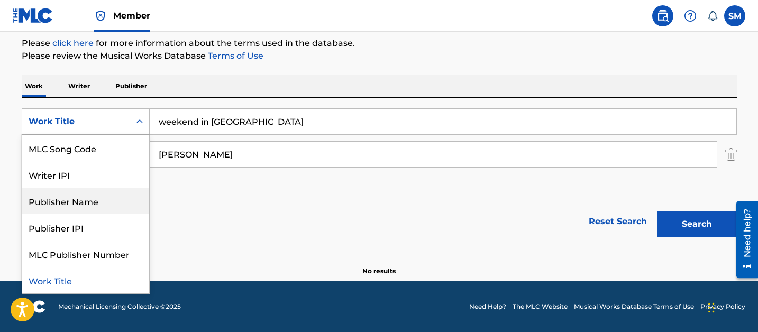
scroll to position [0, 0]
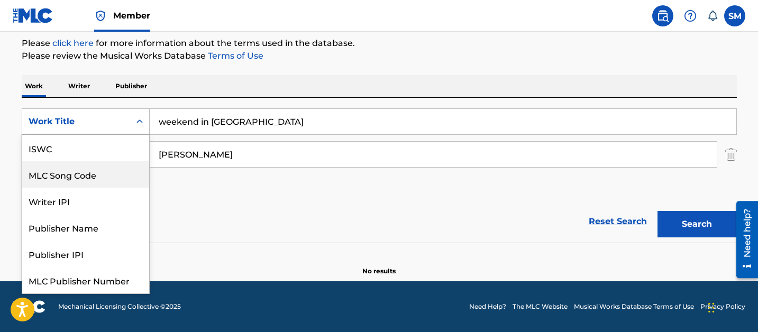
click at [731, 159] on img "Search Form" at bounding box center [731, 154] width 12 height 26
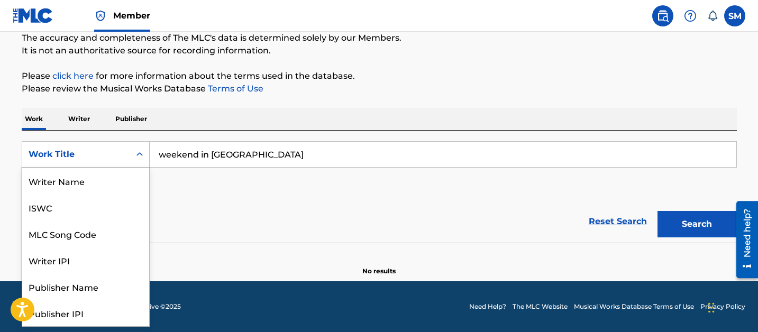
click at [87, 152] on div "Work Title" at bounding box center [76, 154] width 95 height 13
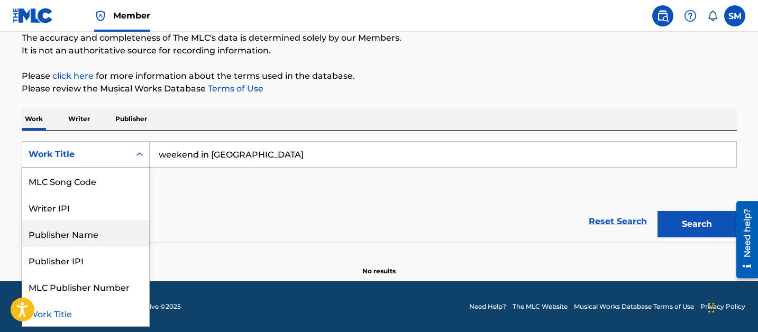
scroll to position [0, 0]
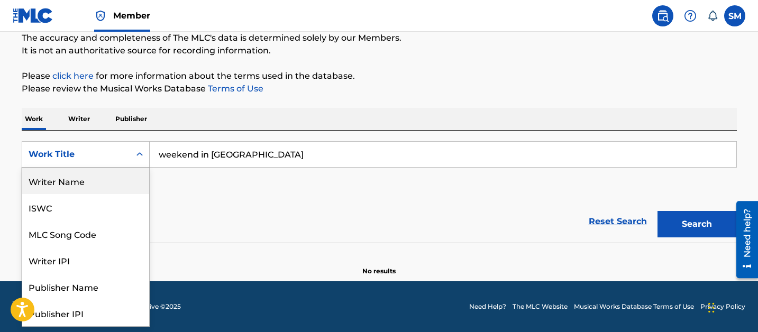
click at [70, 177] on div "Writer Name" at bounding box center [85, 181] width 127 height 26
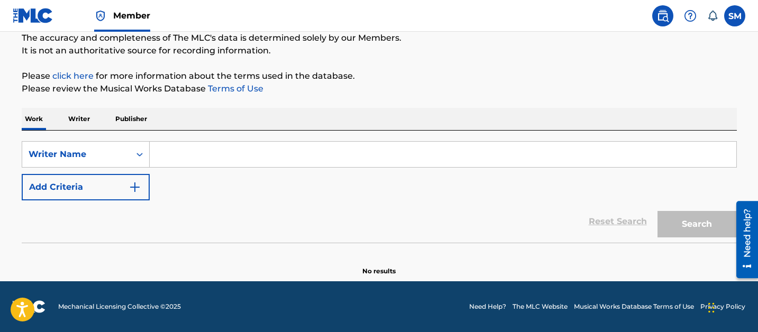
click at [179, 158] on input "Search Form" at bounding box center [443, 154] width 586 height 25
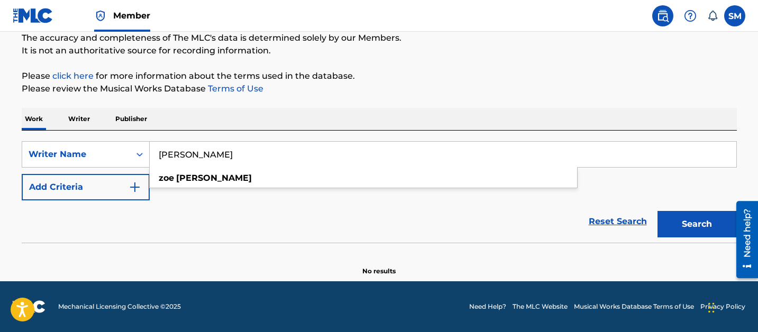
type input "[PERSON_NAME]"
click at [657, 211] on button "Search" at bounding box center [696, 224] width 79 height 26
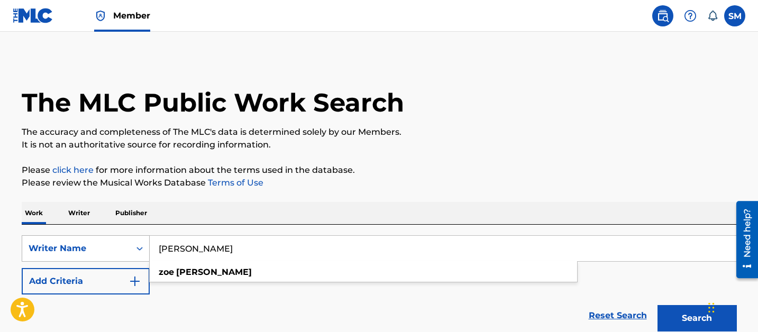
click at [76, 260] on div "Writer Name" at bounding box center [86, 248] width 128 height 26
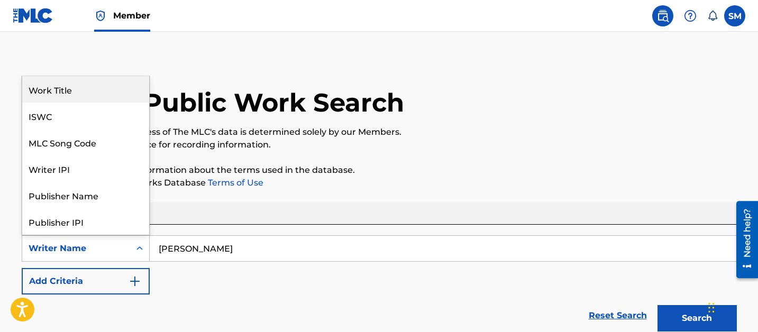
click at [79, 91] on div "Work Title" at bounding box center [85, 89] width 127 height 26
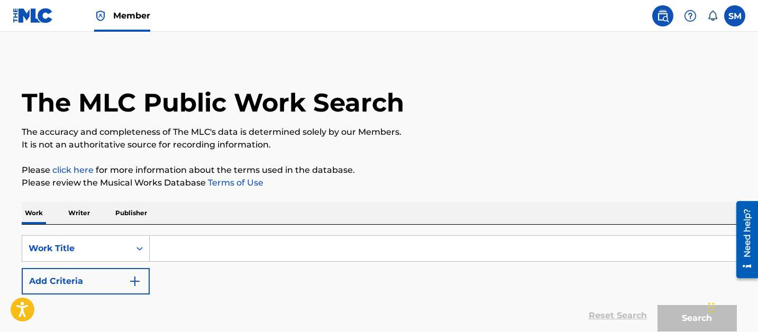
click at [218, 243] on input "Search Form" at bounding box center [443, 248] width 586 height 25
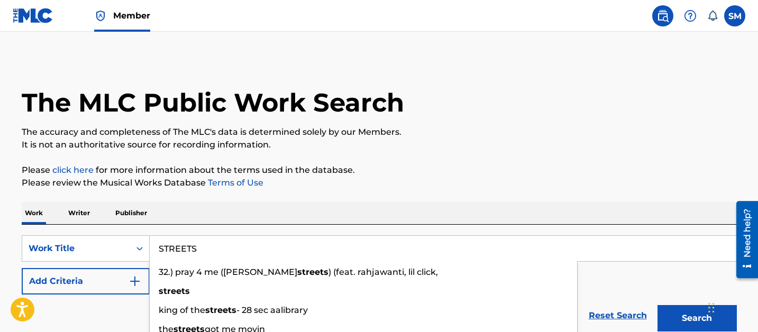
type input "STREETS"
click at [112, 281] on button "Add Criteria" at bounding box center [86, 281] width 128 height 26
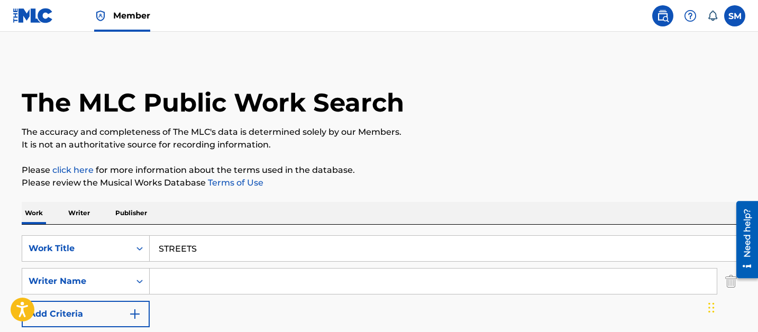
click at [201, 279] on input "Search Form" at bounding box center [433, 281] width 567 height 25
paste input "[PERSON_NAME]"
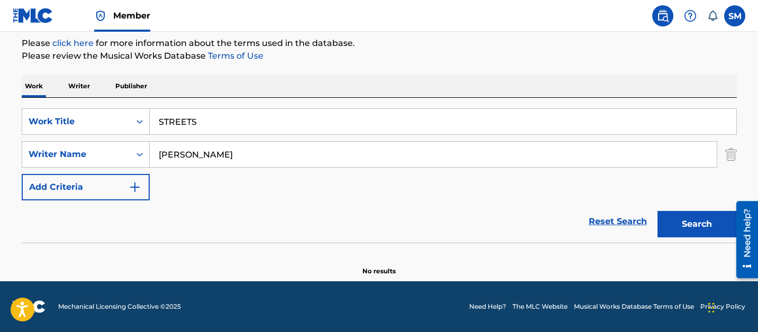
click at [201, 155] on input "[PERSON_NAME]" at bounding box center [433, 154] width 567 height 25
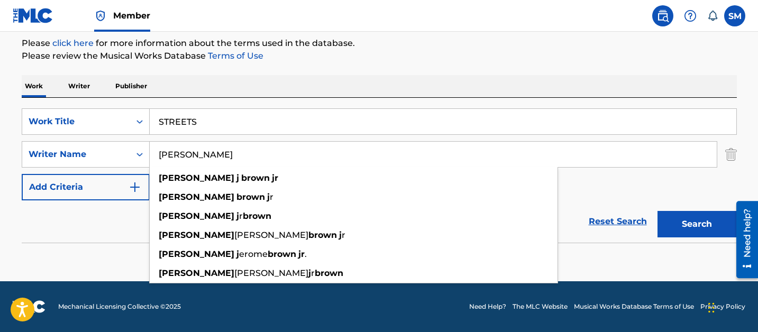
click at [657, 211] on button "Search" at bounding box center [696, 224] width 79 height 26
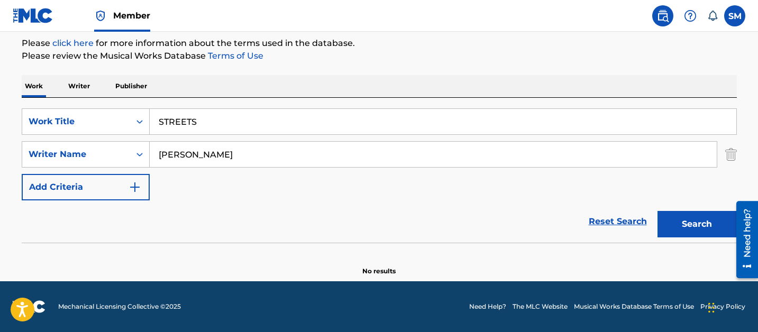
click at [254, 155] on input "[PERSON_NAME]" at bounding box center [433, 154] width 567 height 25
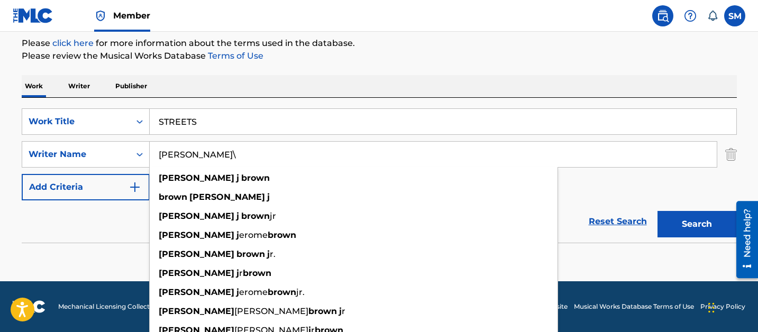
click at [657, 211] on button "Search" at bounding box center [696, 224] width 79 height 26
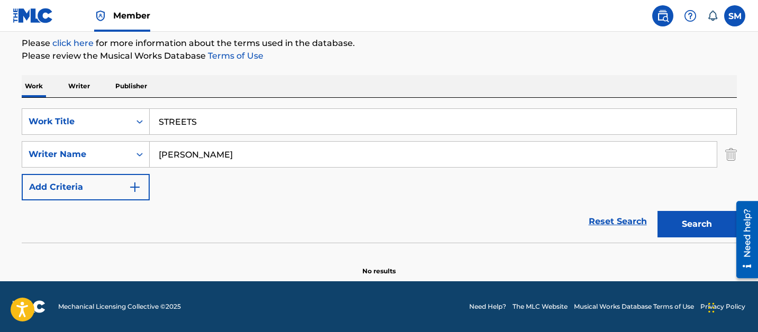
click at [206, 155] on input "[PERSON_NAME]" at bounding box center [433, 154] width 567 height 25
click at [196, 155] on input "[PERSON_NAME]" at bounding box center [433, 154] width 567 height 25
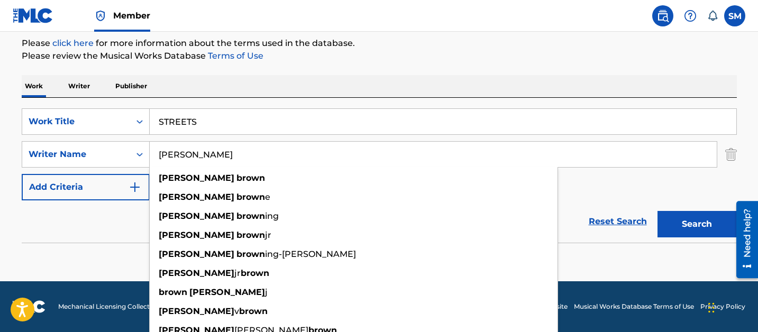
click at [657, 211] on button "Search" at bounding box center [696, 224] width 79 height 26
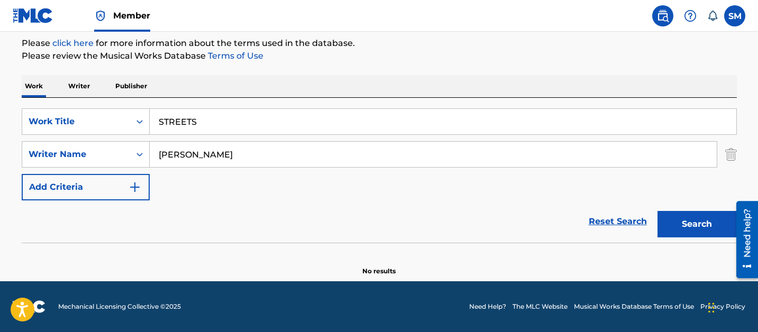
click at [227, 152] on input "[PERSON_NAME]" at bounding box center [433, 154] width 567 height 25
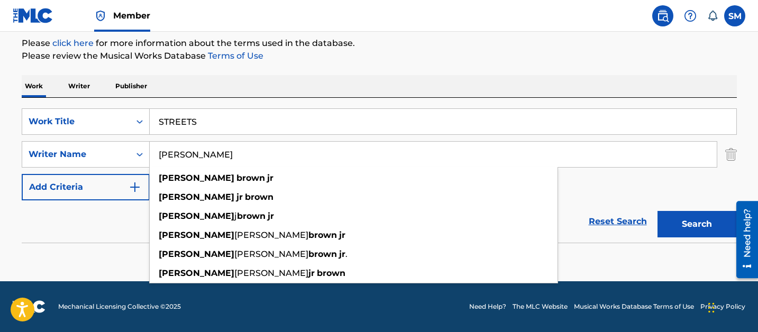
type input "[PERSON_NAME]"
click at [657, 211] on button "Search" at bounding box center [696, 224] width 79 height 26
